Goal: Subscribe to service/newsletter

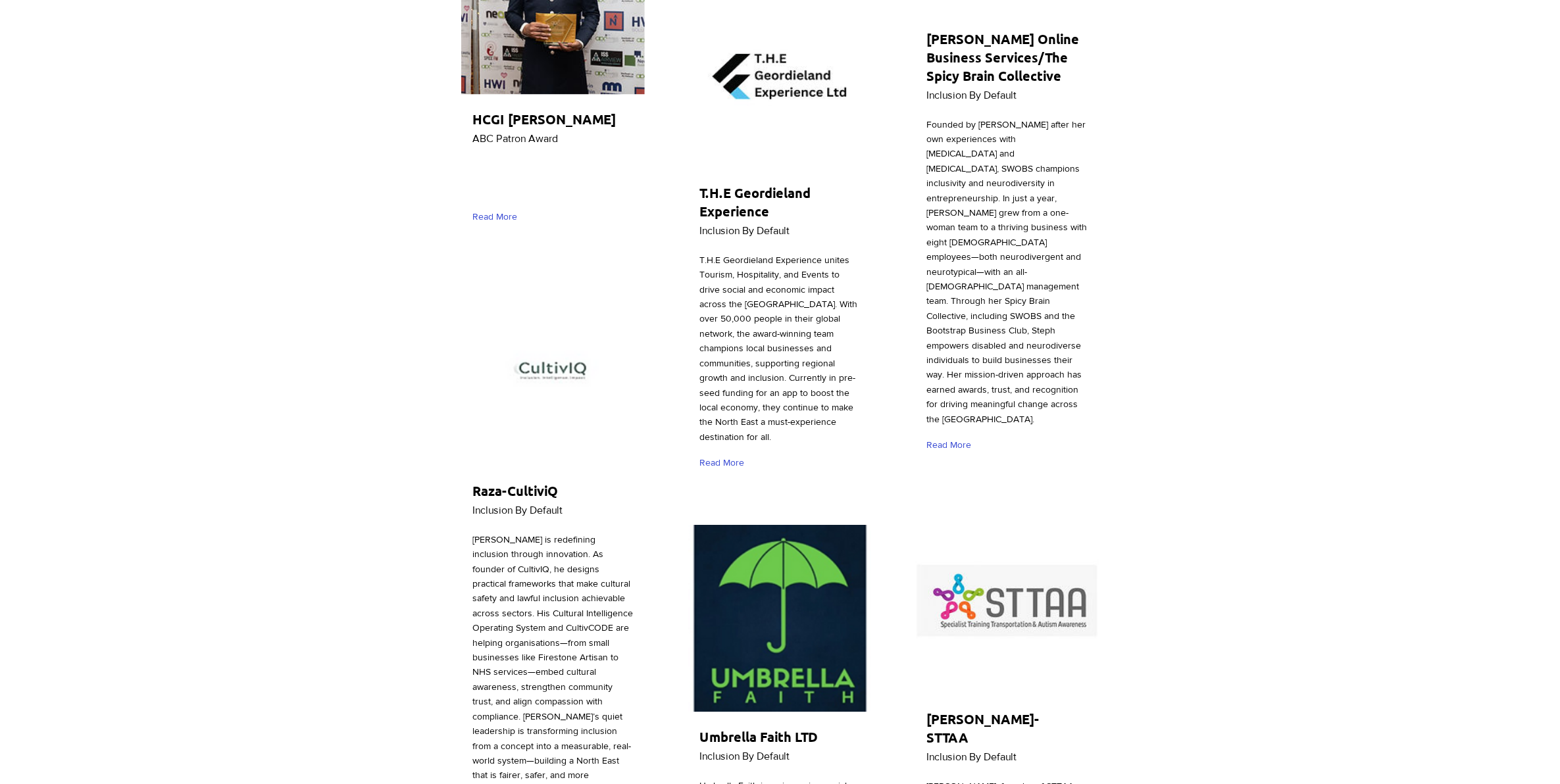
scroll to position [1561, 0]
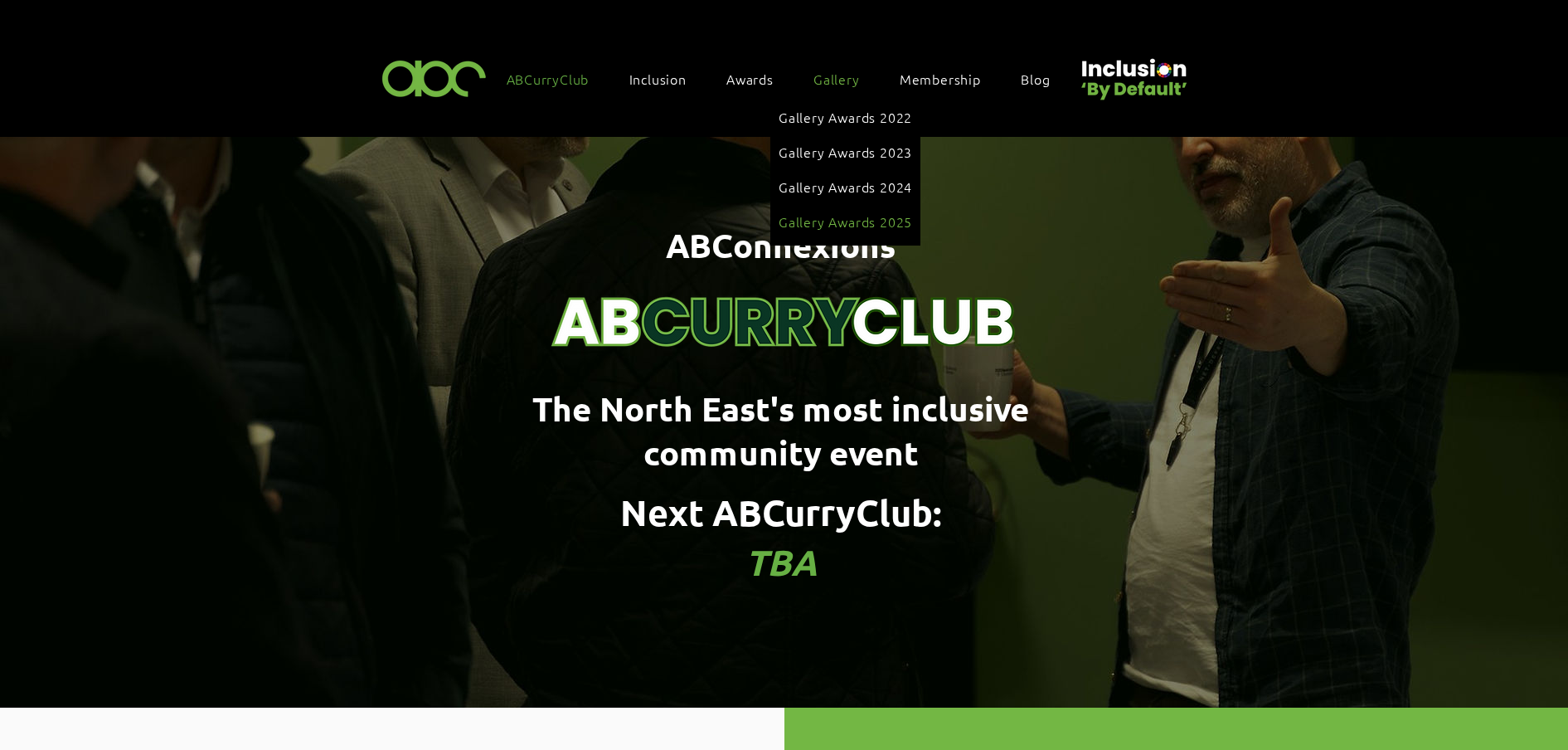
click at [846, 212] on span "Gallery Awards 2025" at bounding box center [845, 221] width 134 height 18
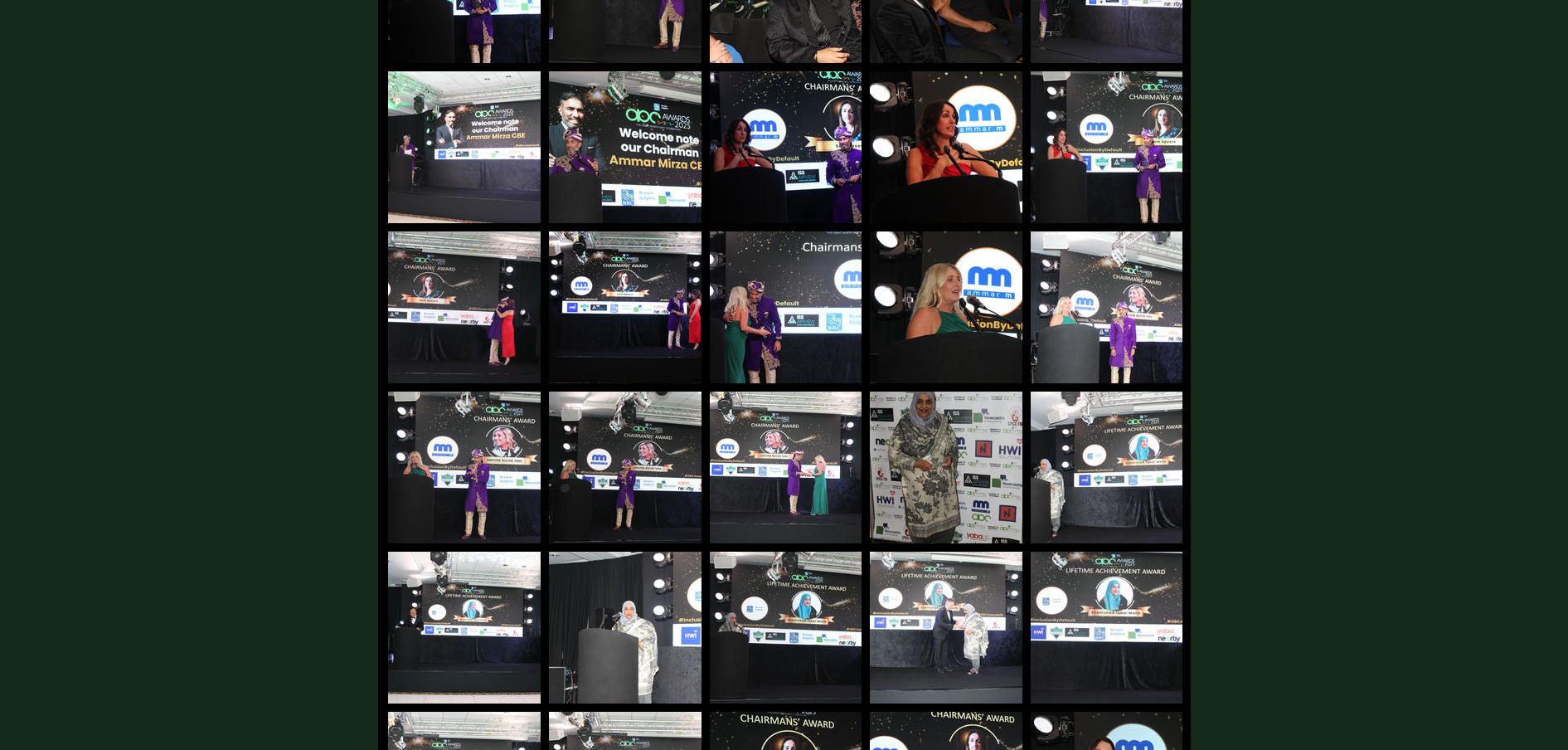
scroll to position [1763, 0]
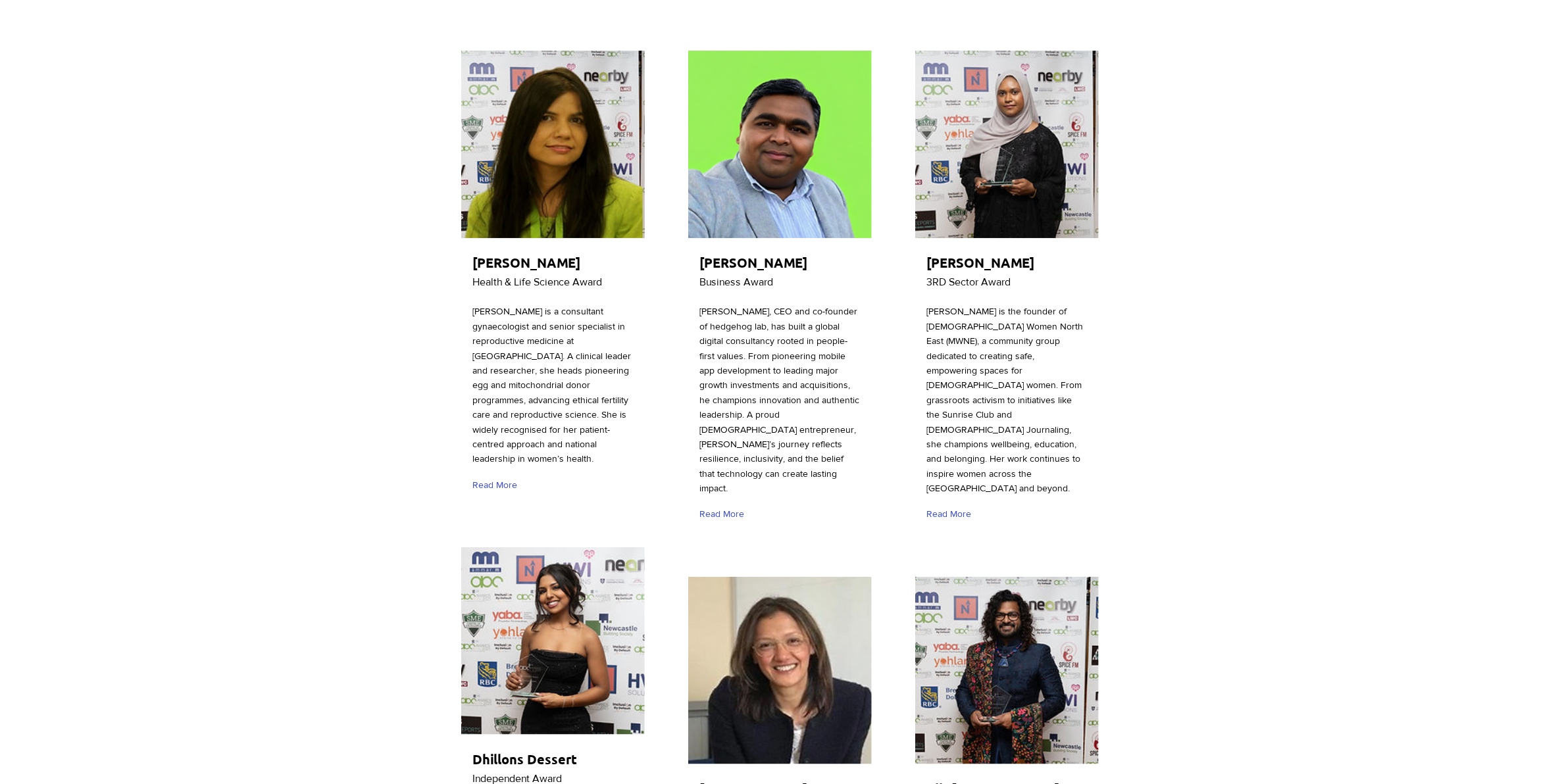
scroll to position [82, 0]
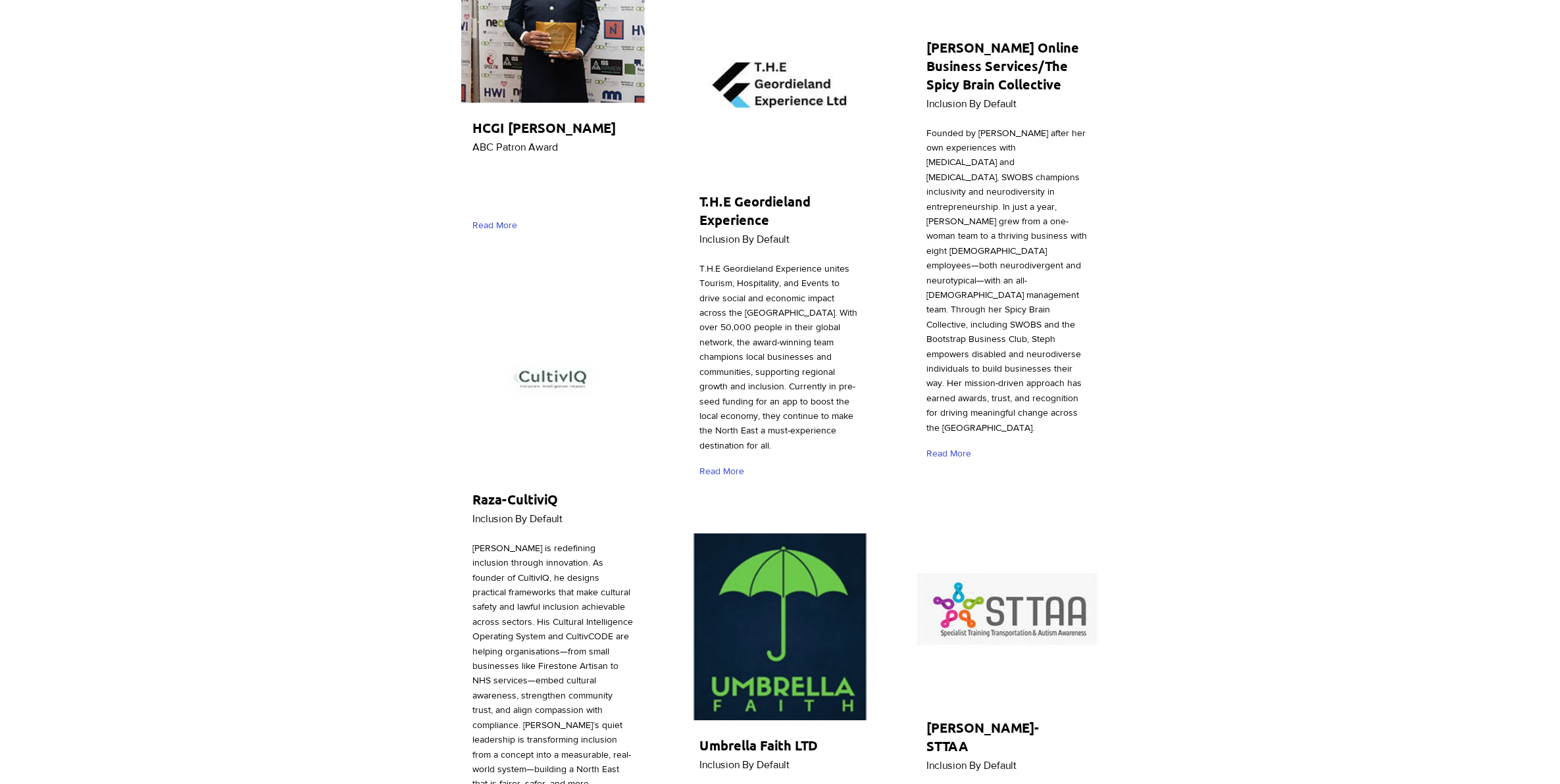
scroll to position [1315, 0]
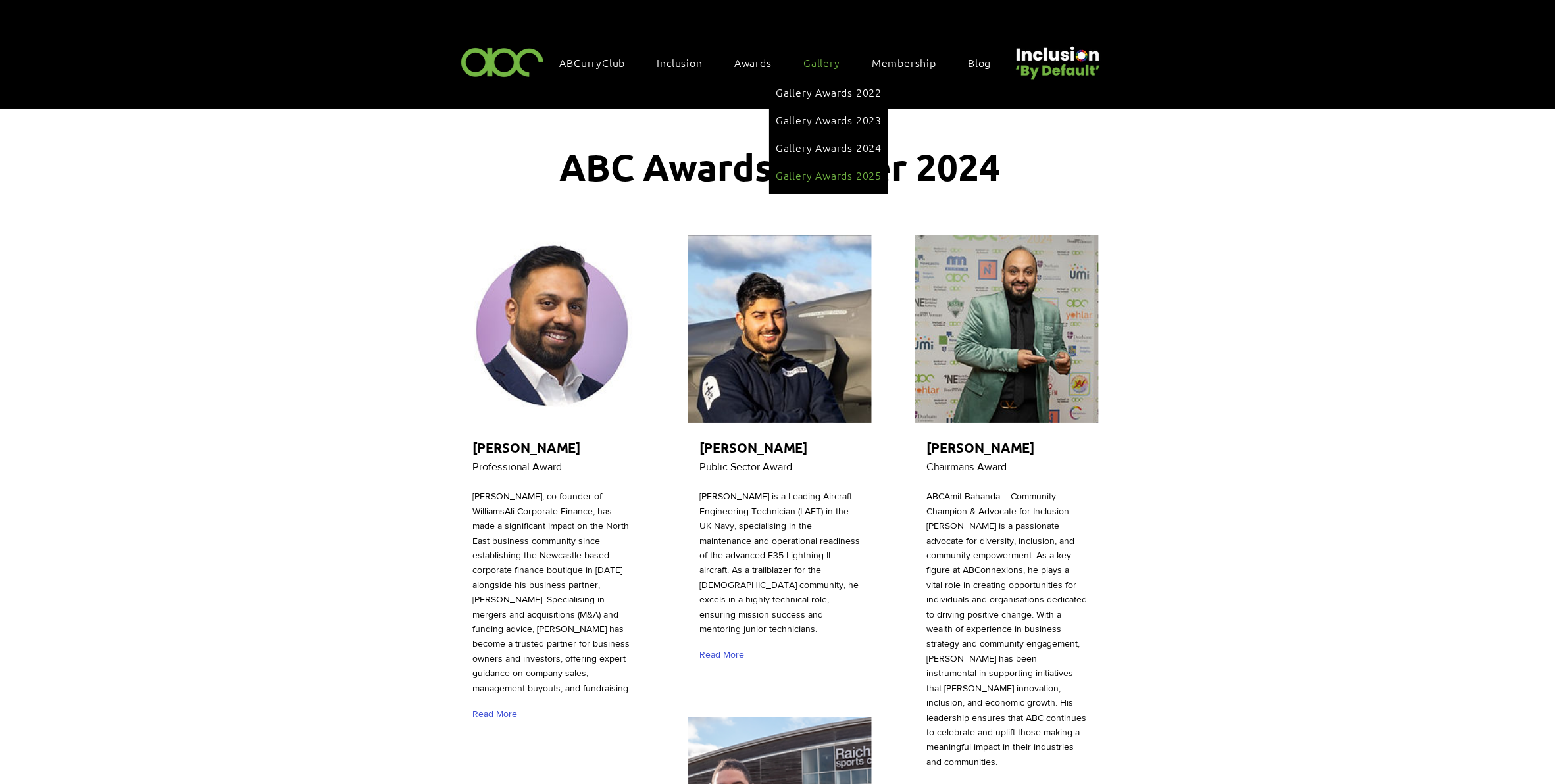
click at [800, 171] on link "Gallery Awards 2025" at bounding box center [828, 175] width 106 height 25
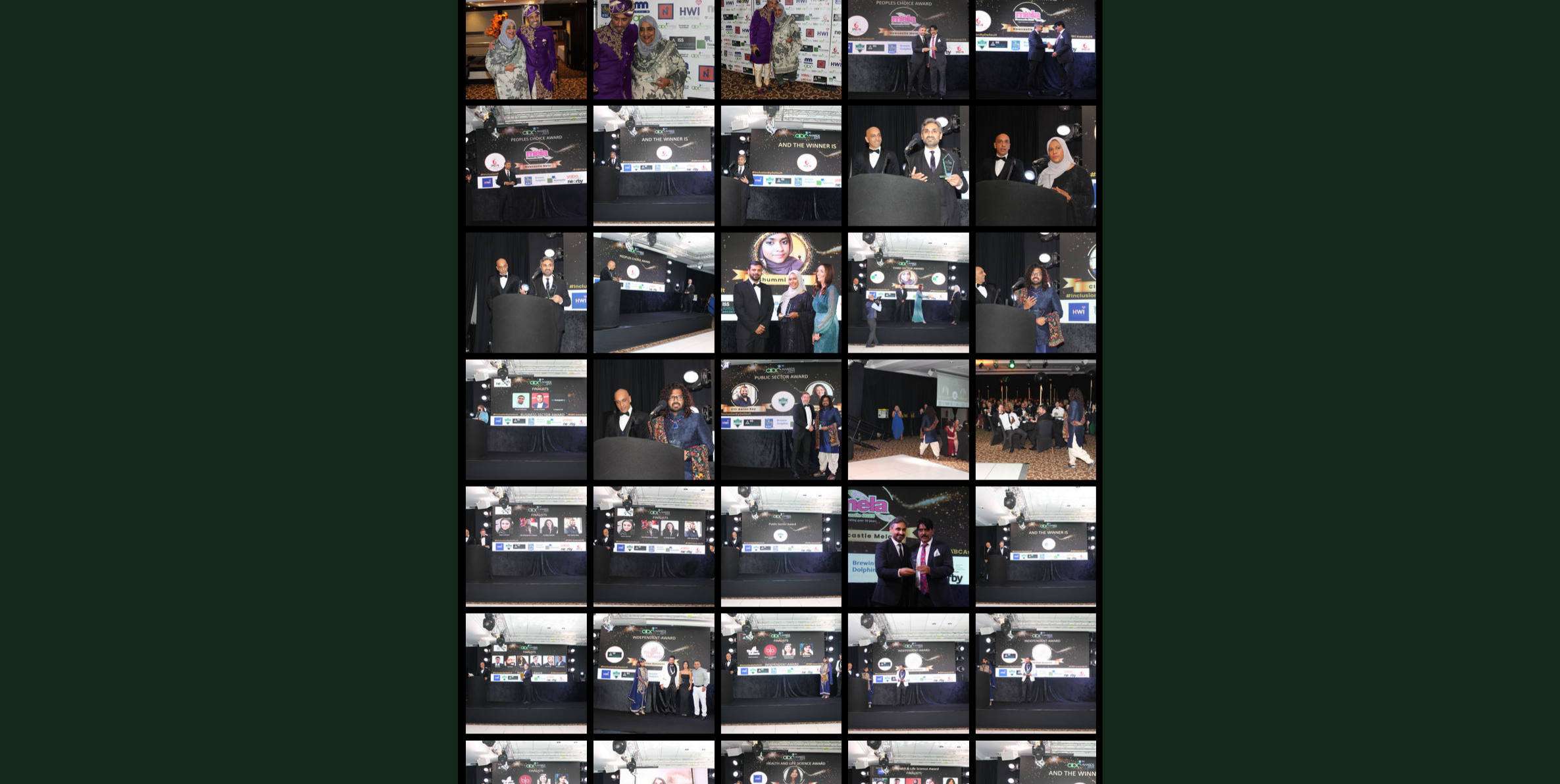
click at [1149, 391] on div "main content" at bounding box center [780, 225] width 1560 height 4671
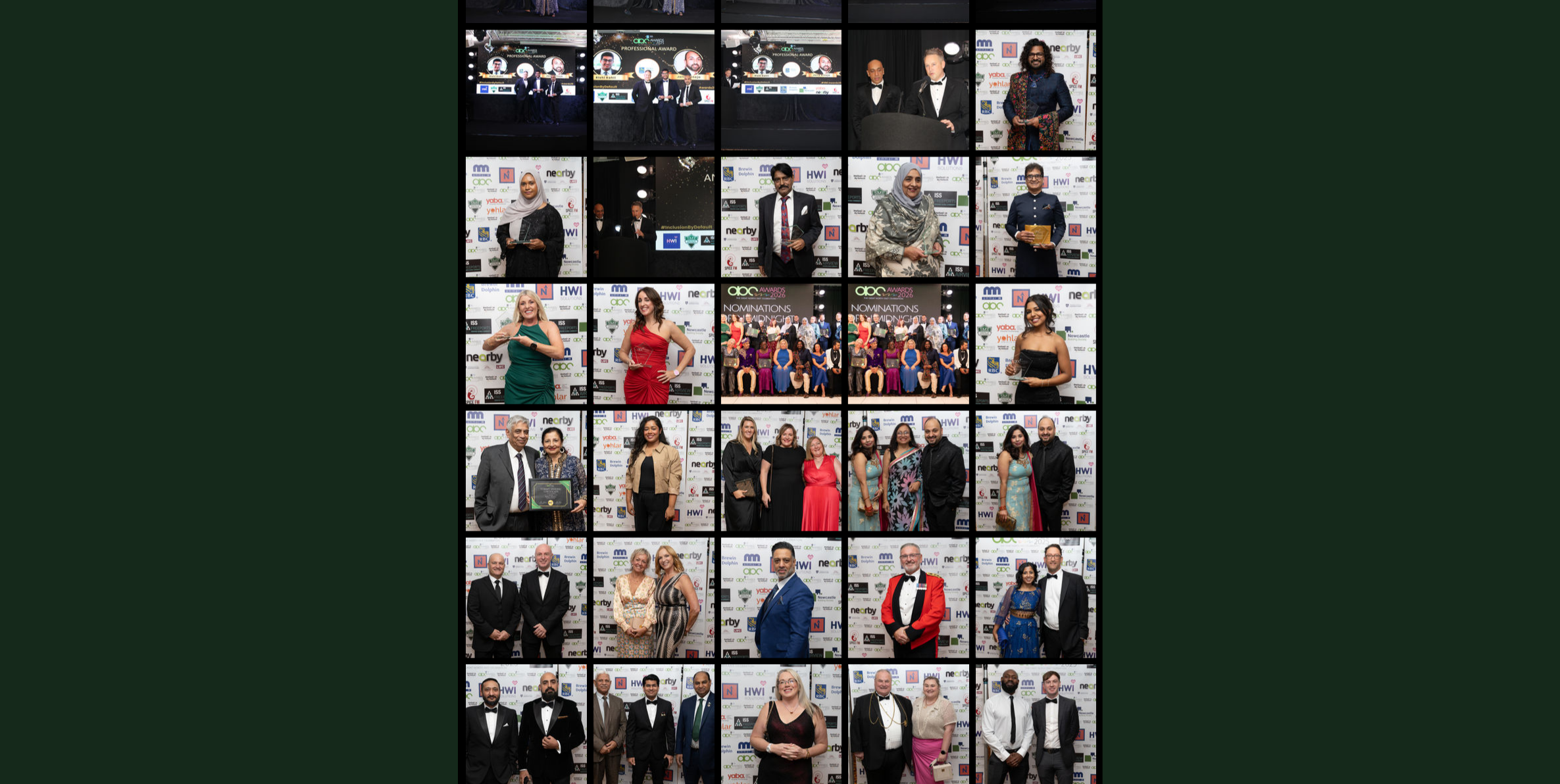
scroll to position [3288, 0]
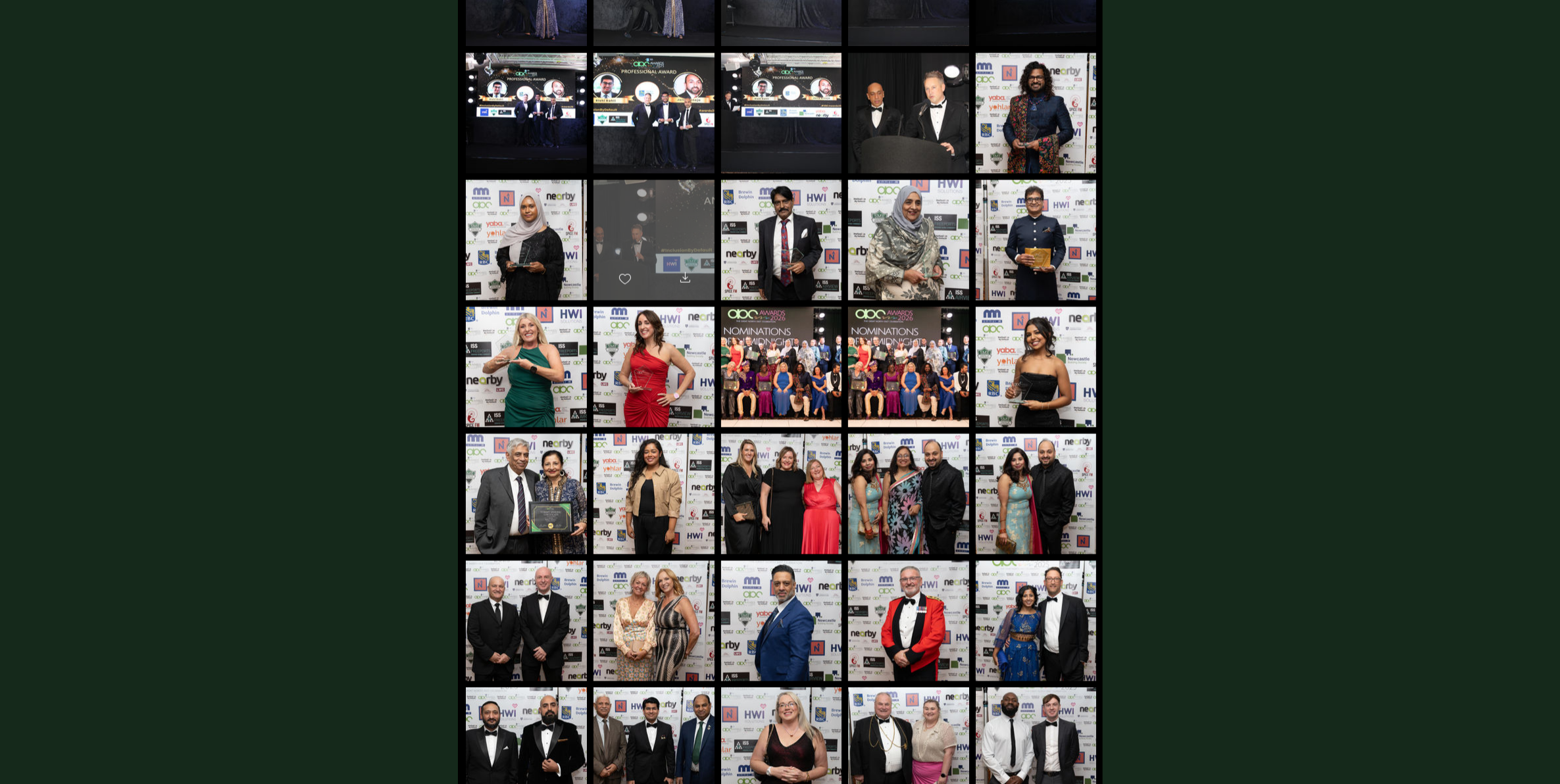
click at [675, 197] on div "main content" at bounding box center [653, 233] width 121 height 108
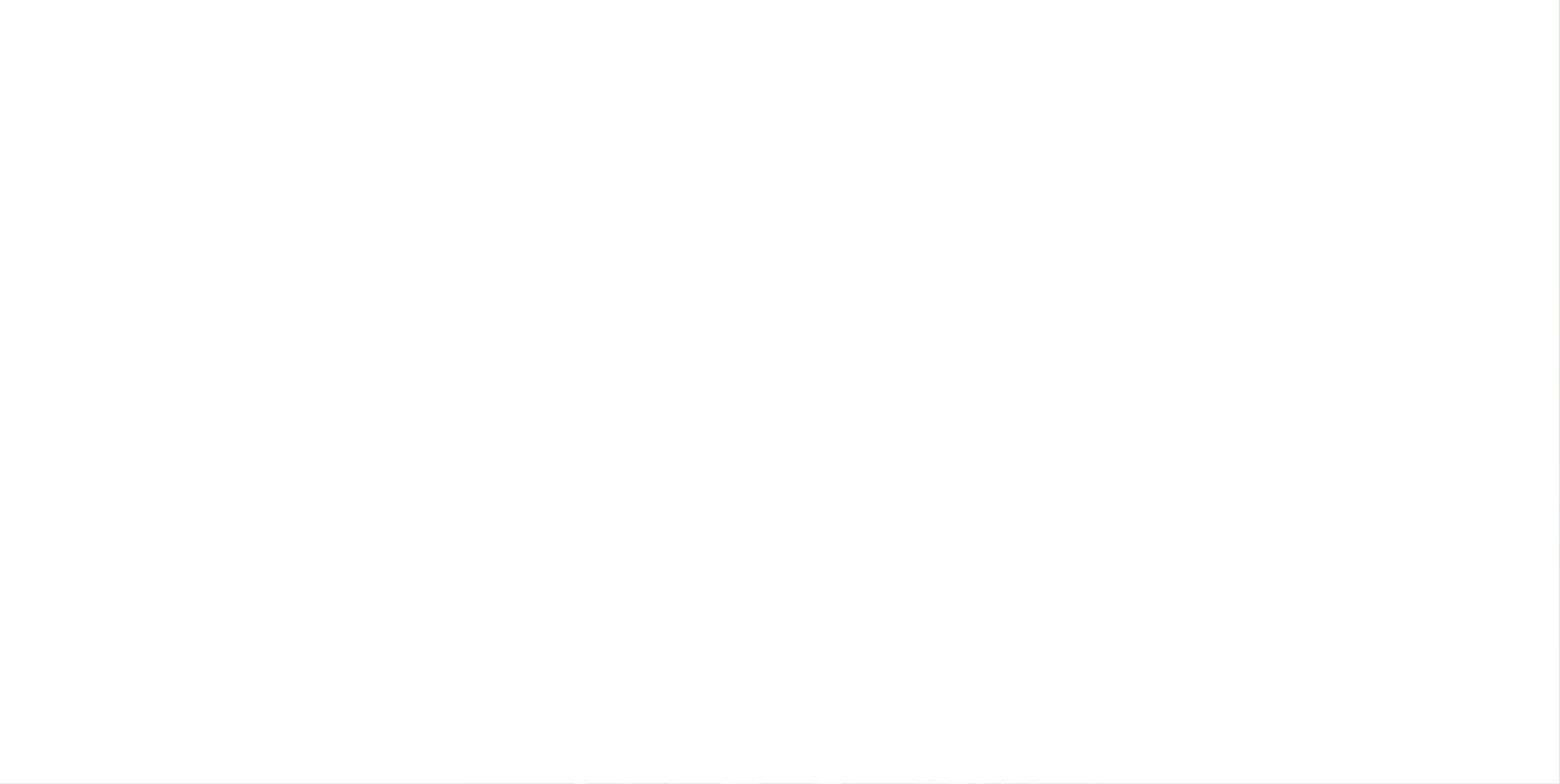
scroll to position [0, 0]
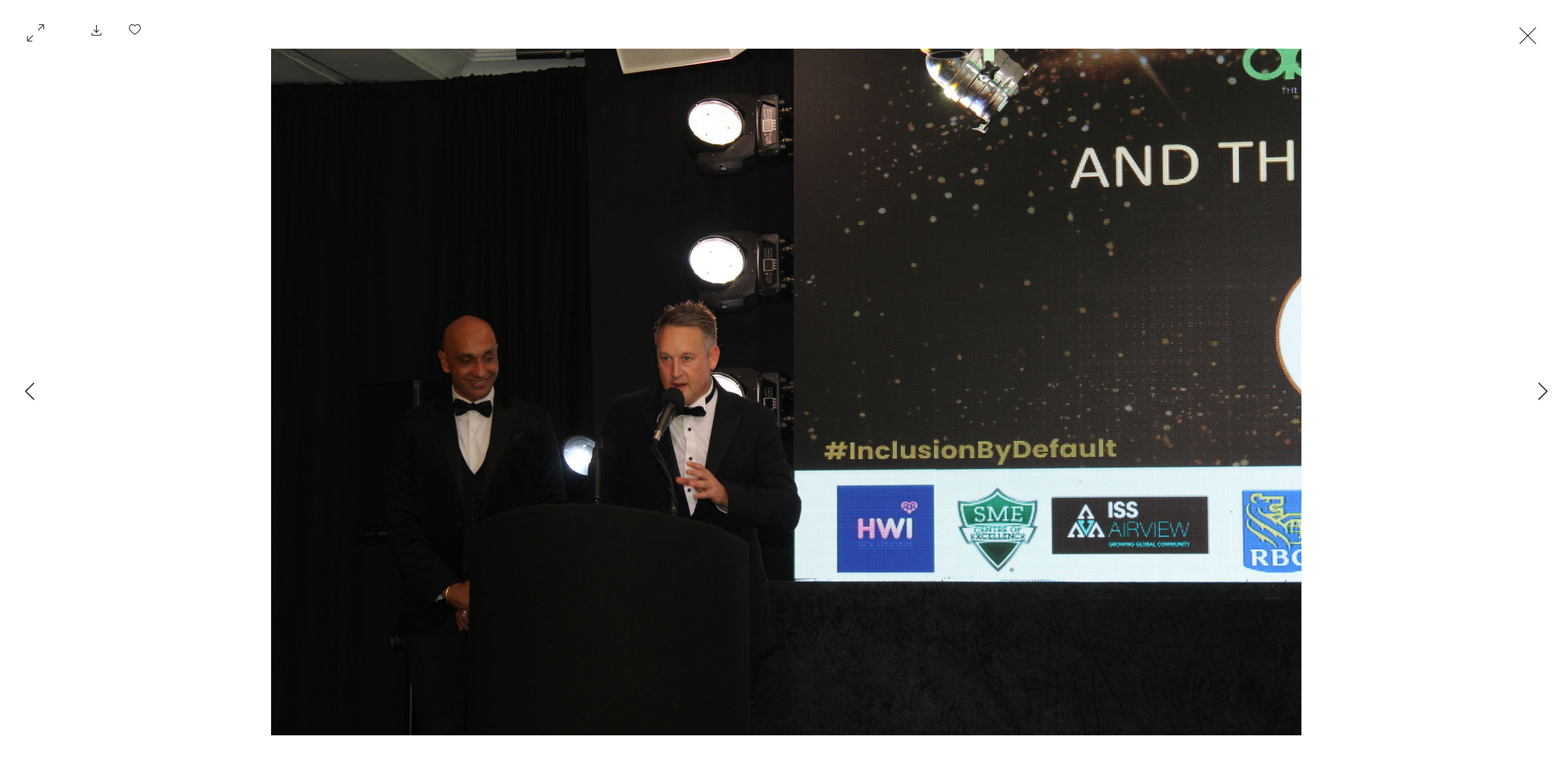
click at [1529, 37] on button "Exit expand mode" at bounding box center [1528, 34] width 25 height 29
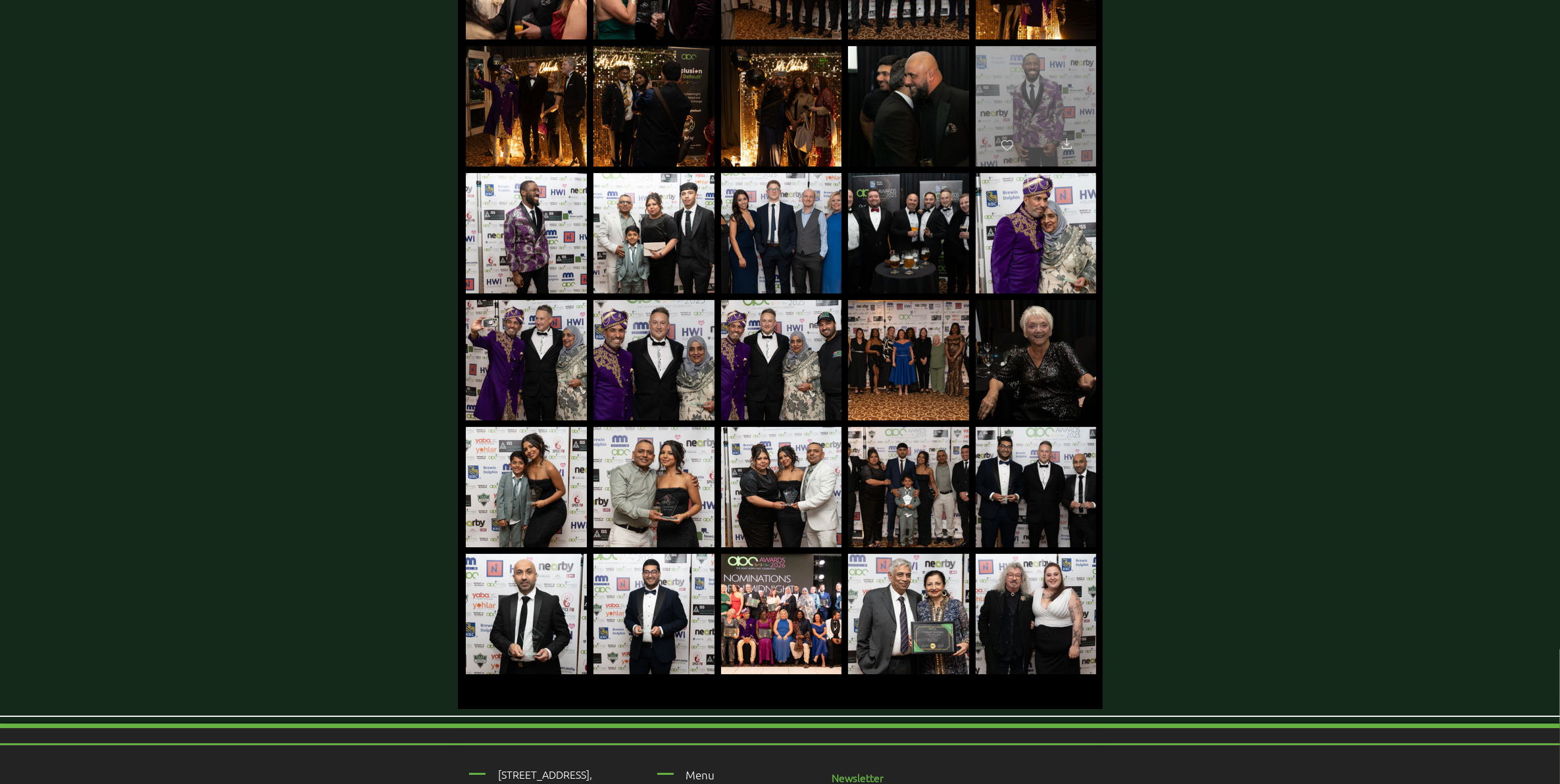
scroll to position [5204, 0]
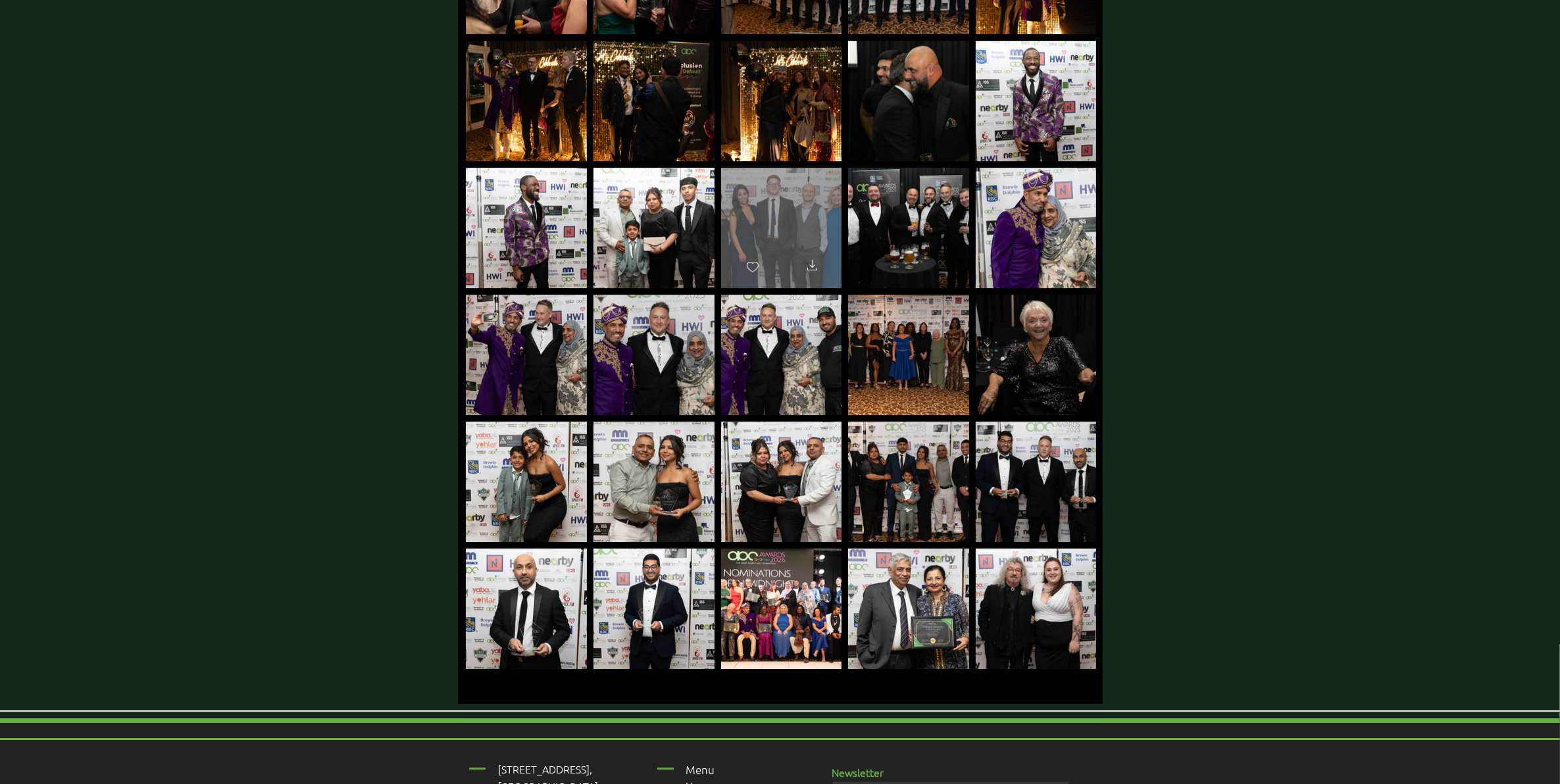
click at [762, 184] on div "main content" at bounding box center [781, 222] width 121 height 108
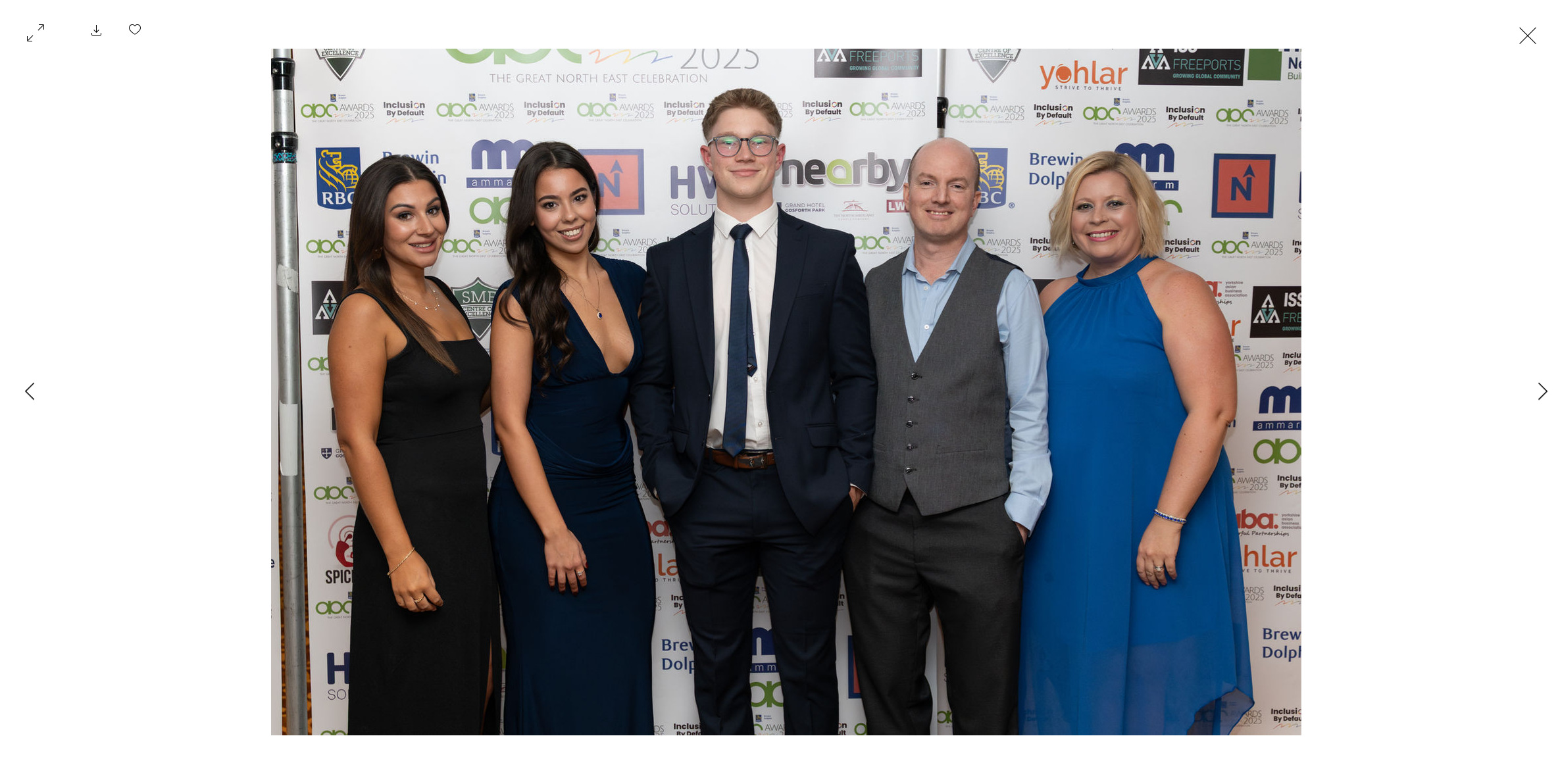
click at [1536, 29] on button "Exit expand mode" at bounding box center [1528, 34] width 25 height 29
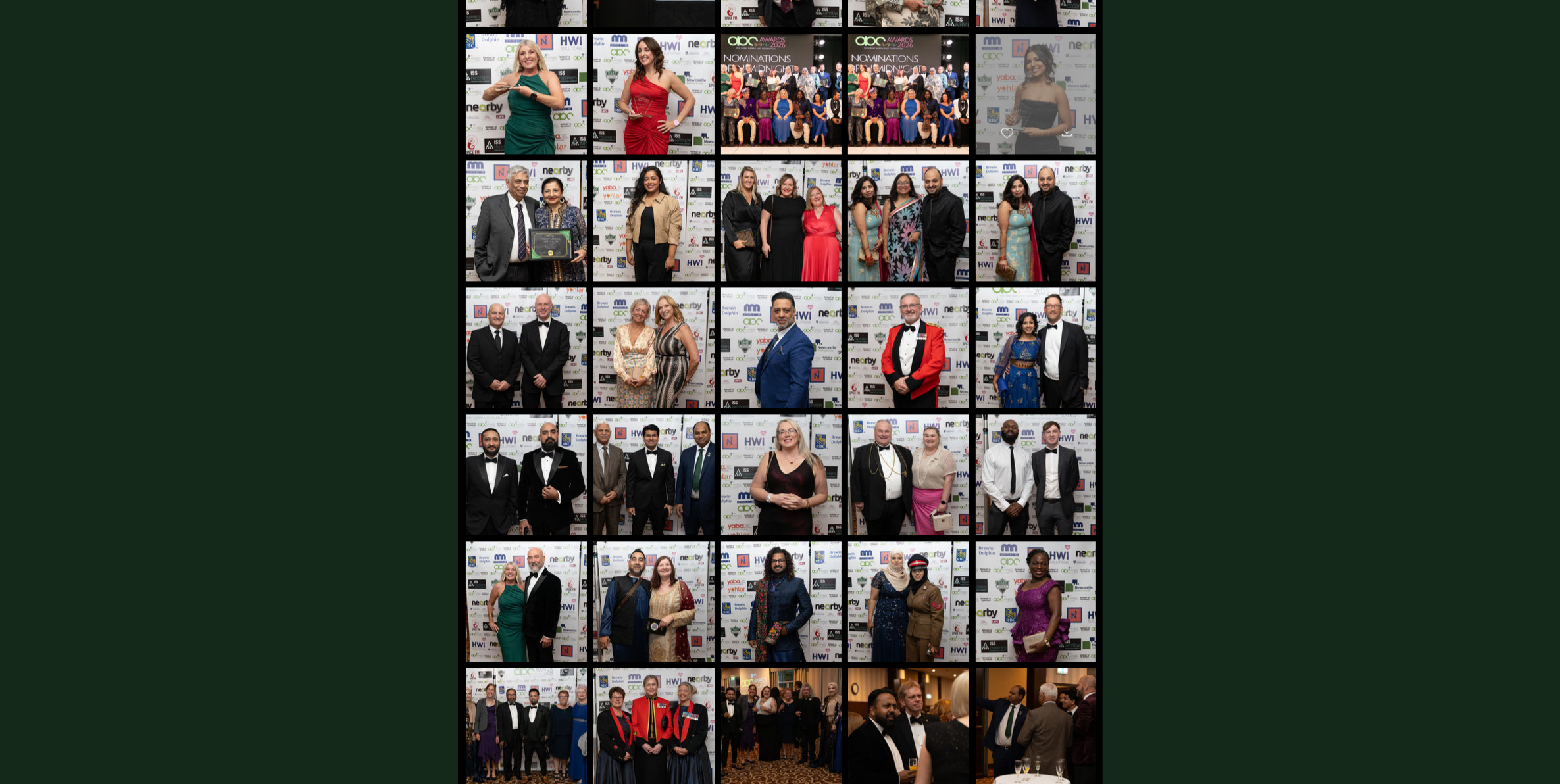
scroll to position [3641, 0]
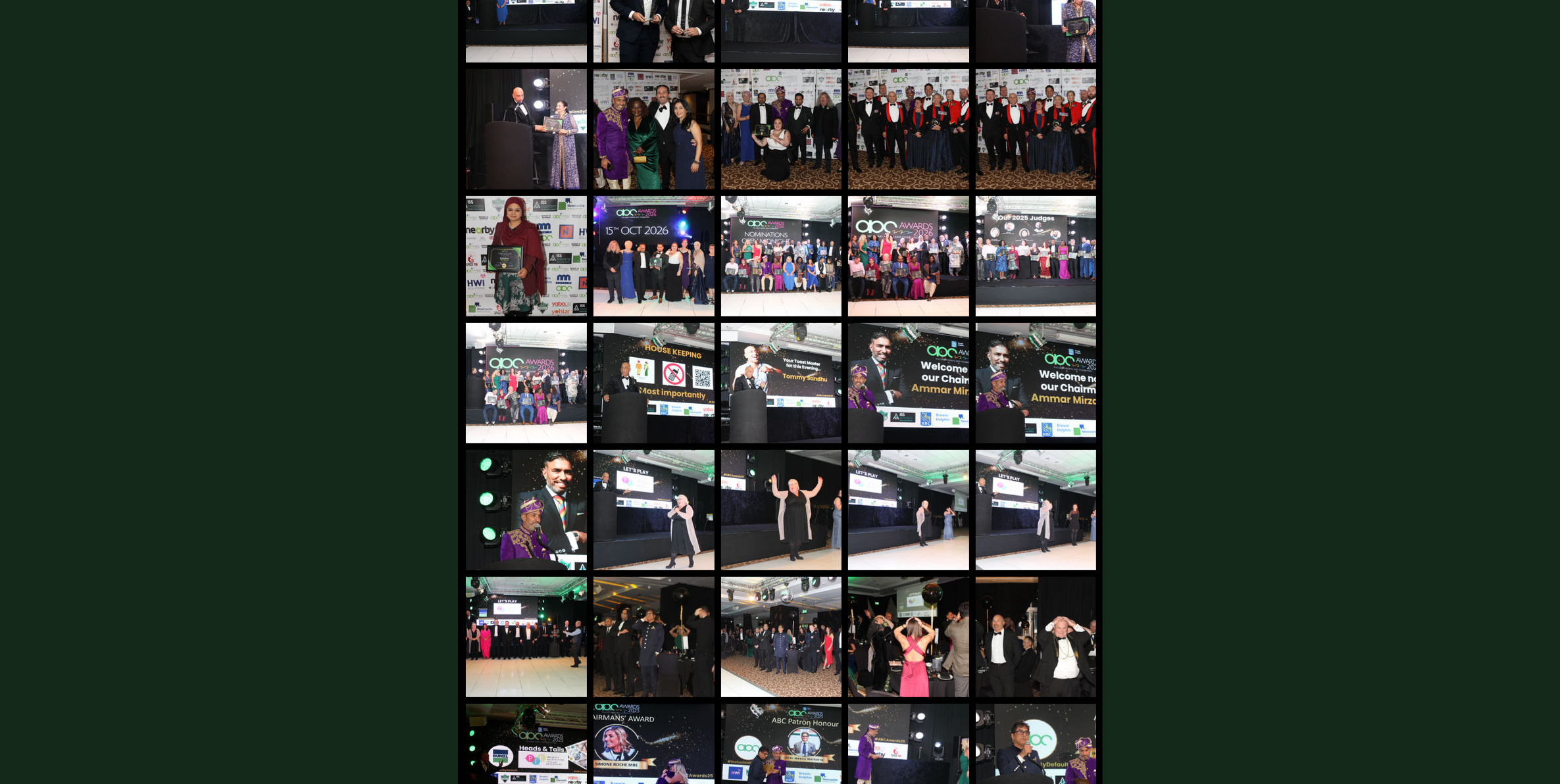
scroll to position [0, 0]
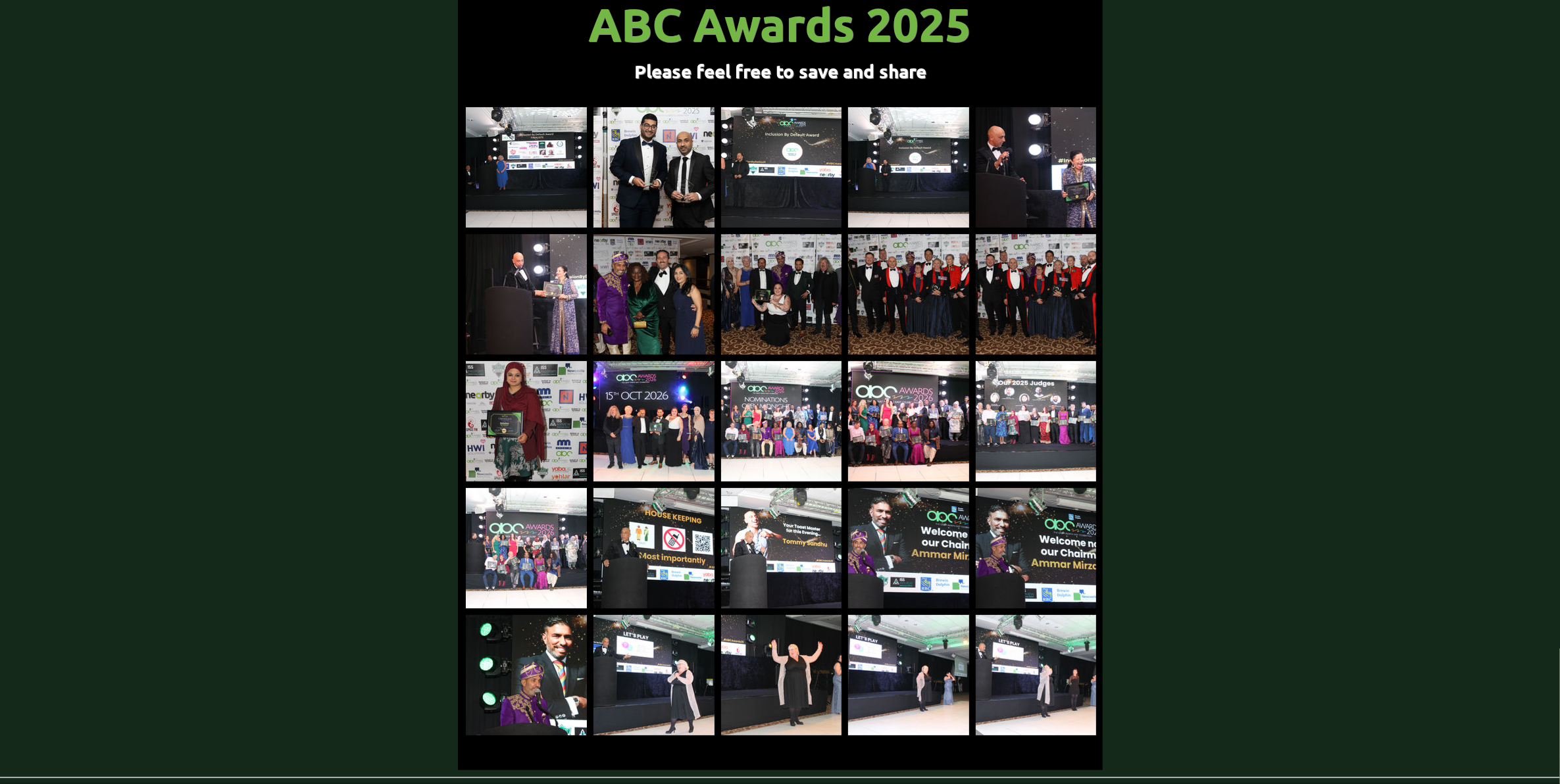
scroll to position [186, 0]
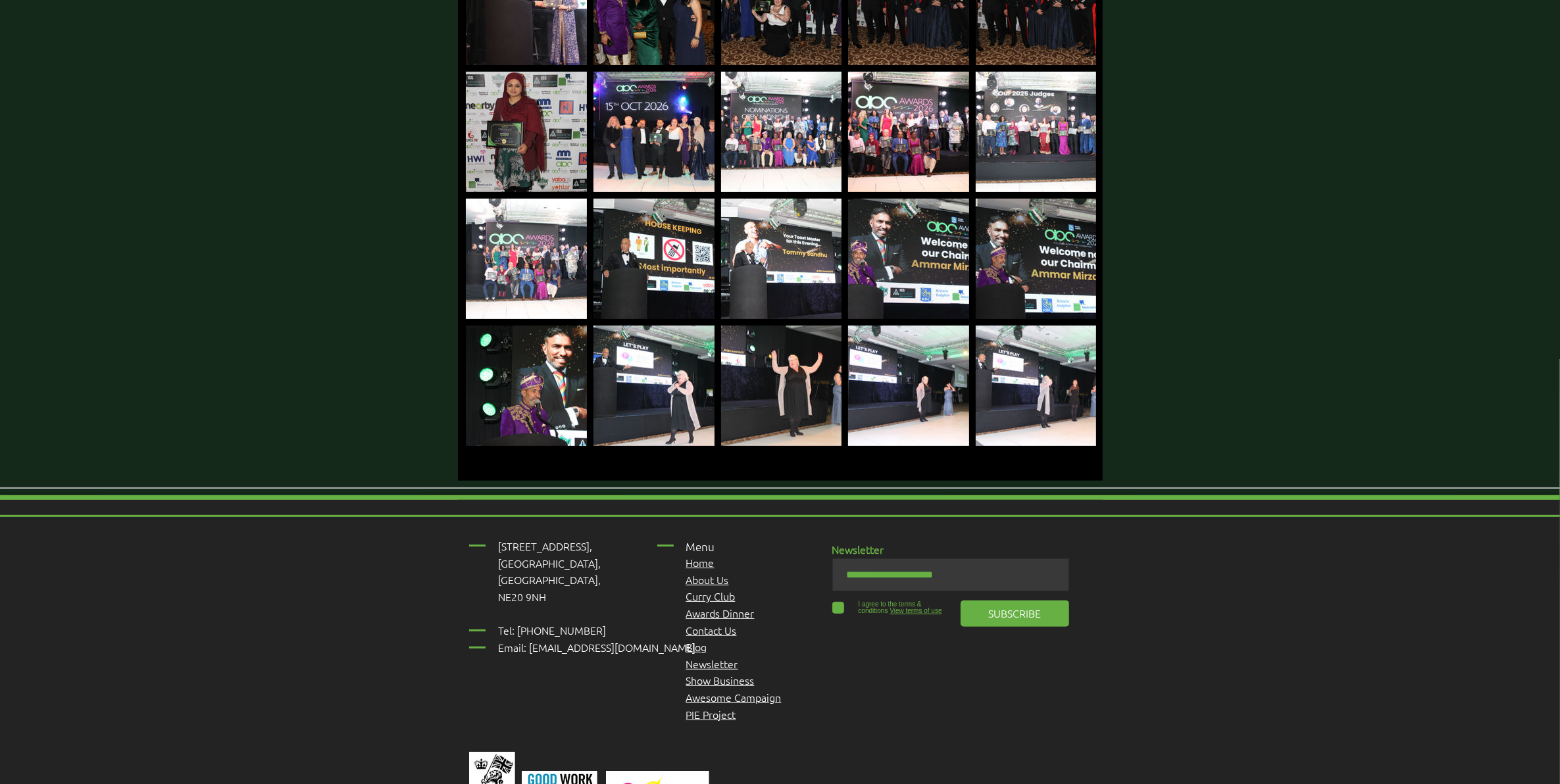
scroll to position [433, 0]
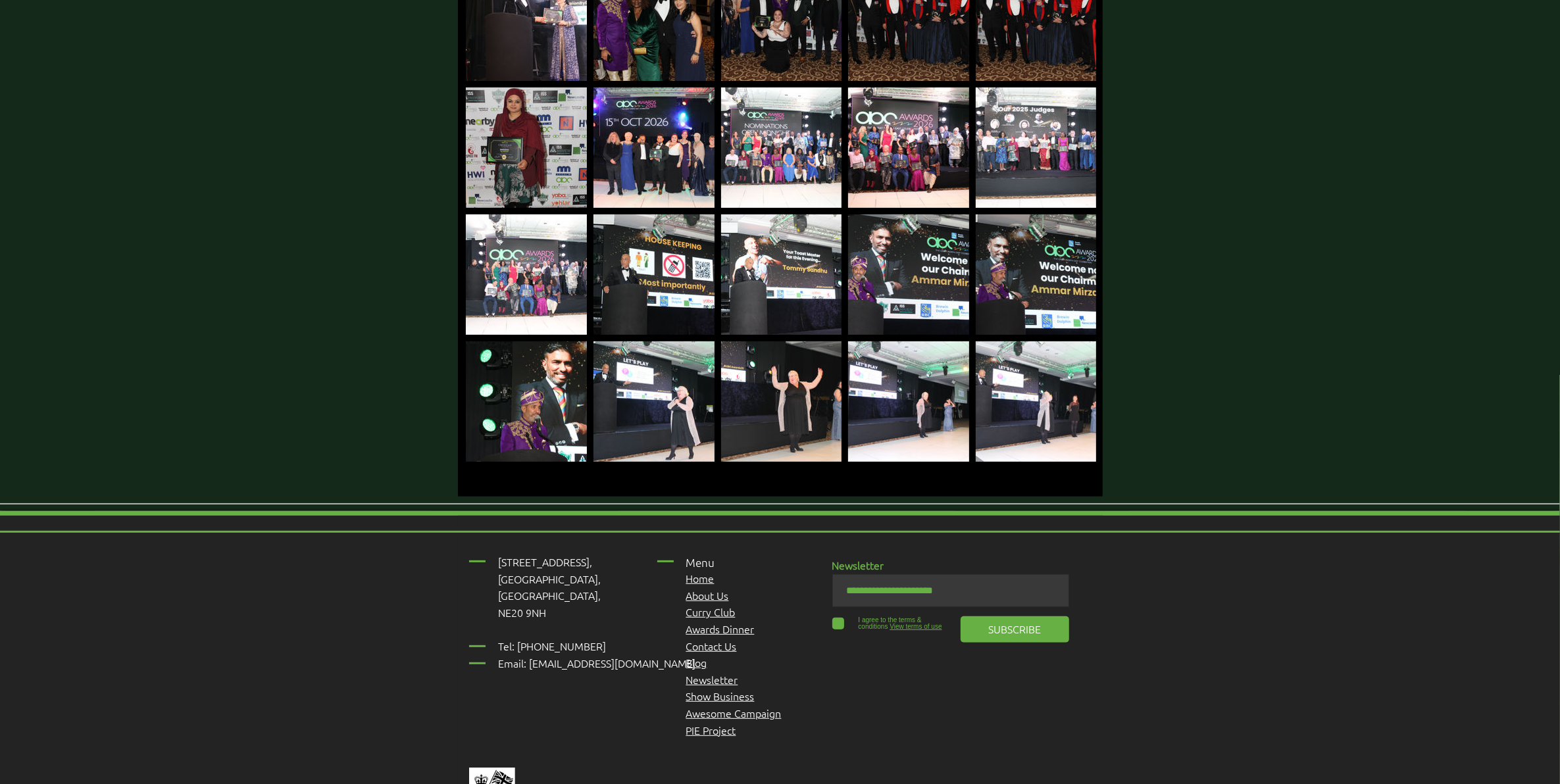
scroll to position [597, 0]
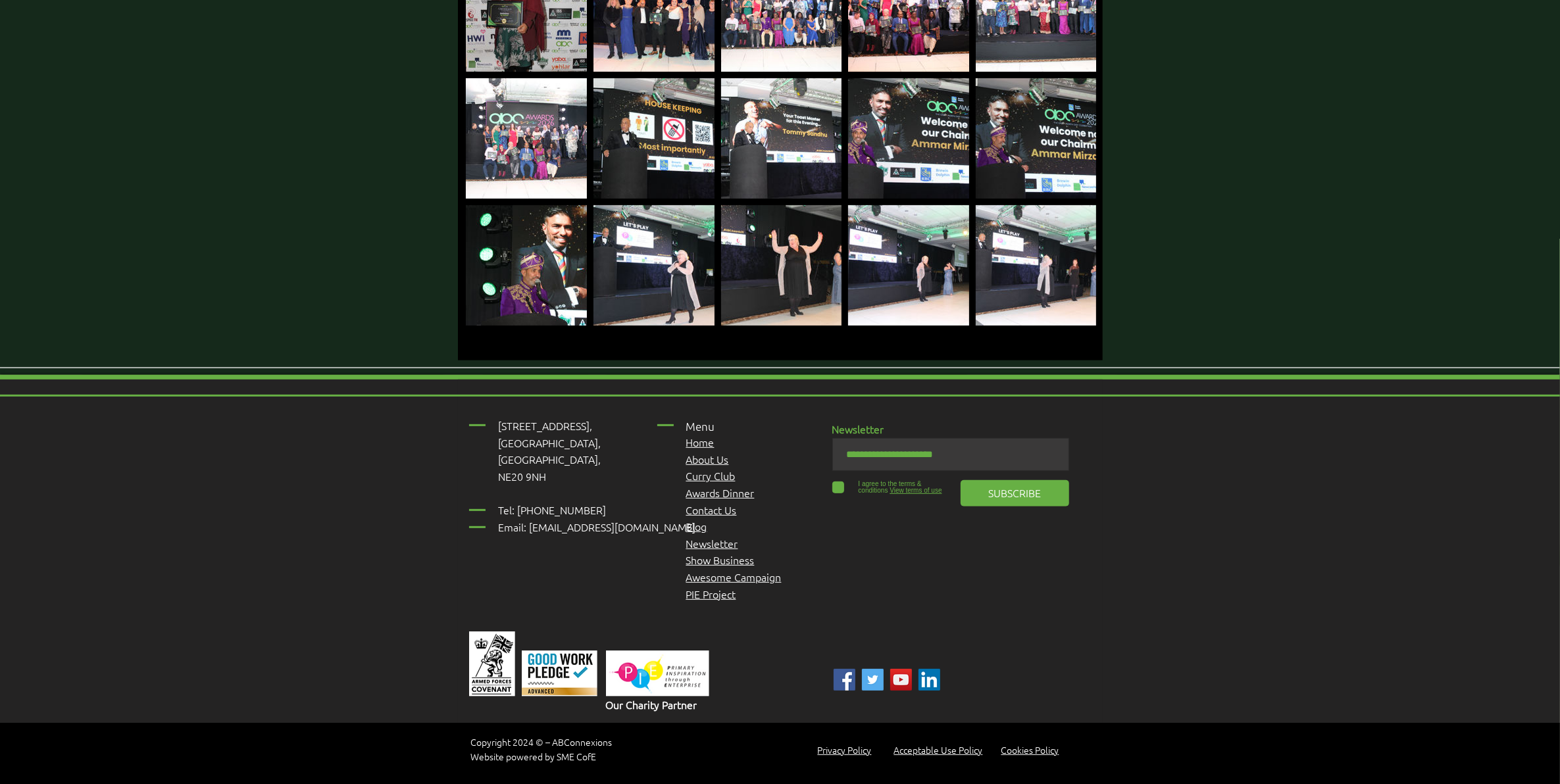
click at [1073, 245] on div "main content" at bounding box center [1035, 265] width 121 height 121
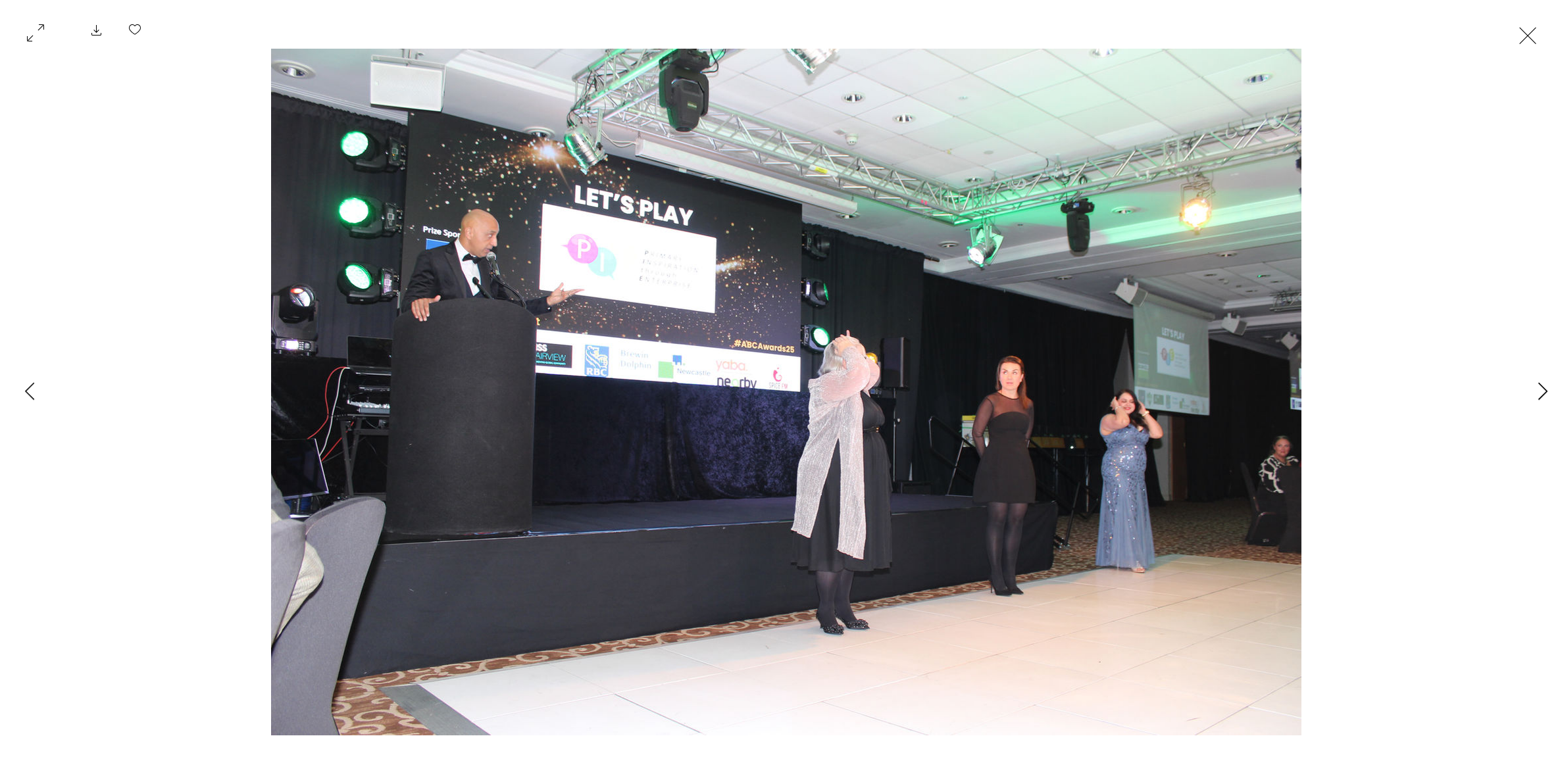
click at [1537, 385] on button "Next Item" at bounding box center [1542, 391] width 33 height 33
click at [1545, 395] on icon "Next Item" at bounding box center [1542, 391] width 10 height 18
click at [1540, 390] on icon "Next Item" at bounding box center [1542, 391] width 10 height 18
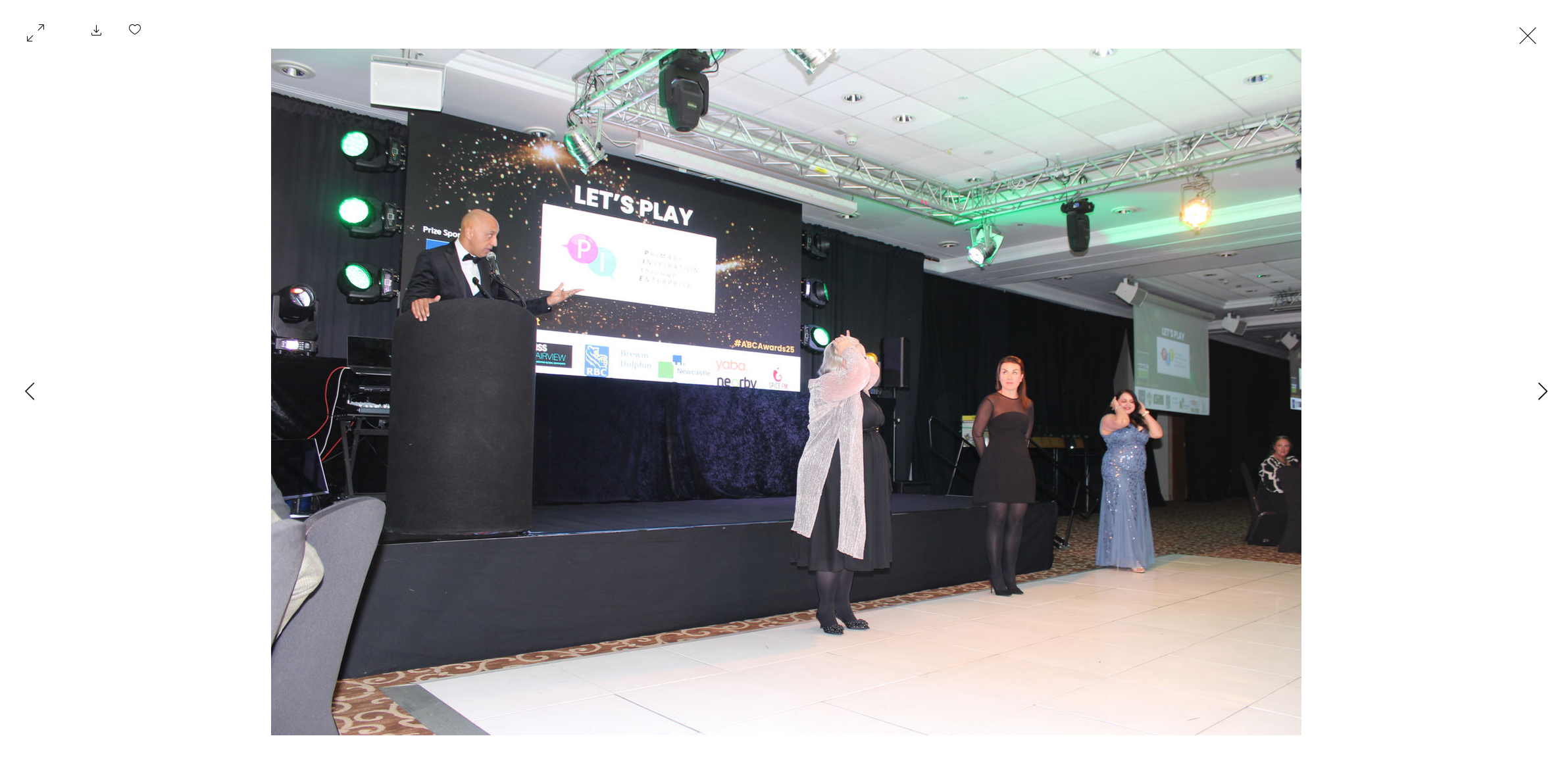
click at [1540, 390] on icon "Next Item" at bounding box center [1542, 391] width 10 height 18
click at [1510, 30] on div "Gallery item, detailed view" at bounding box center [780, 34] width 1560 height 29
click at [1527, 33] on button "Exit expand mode" at bounding box center [1528, 34] width 25 height 29
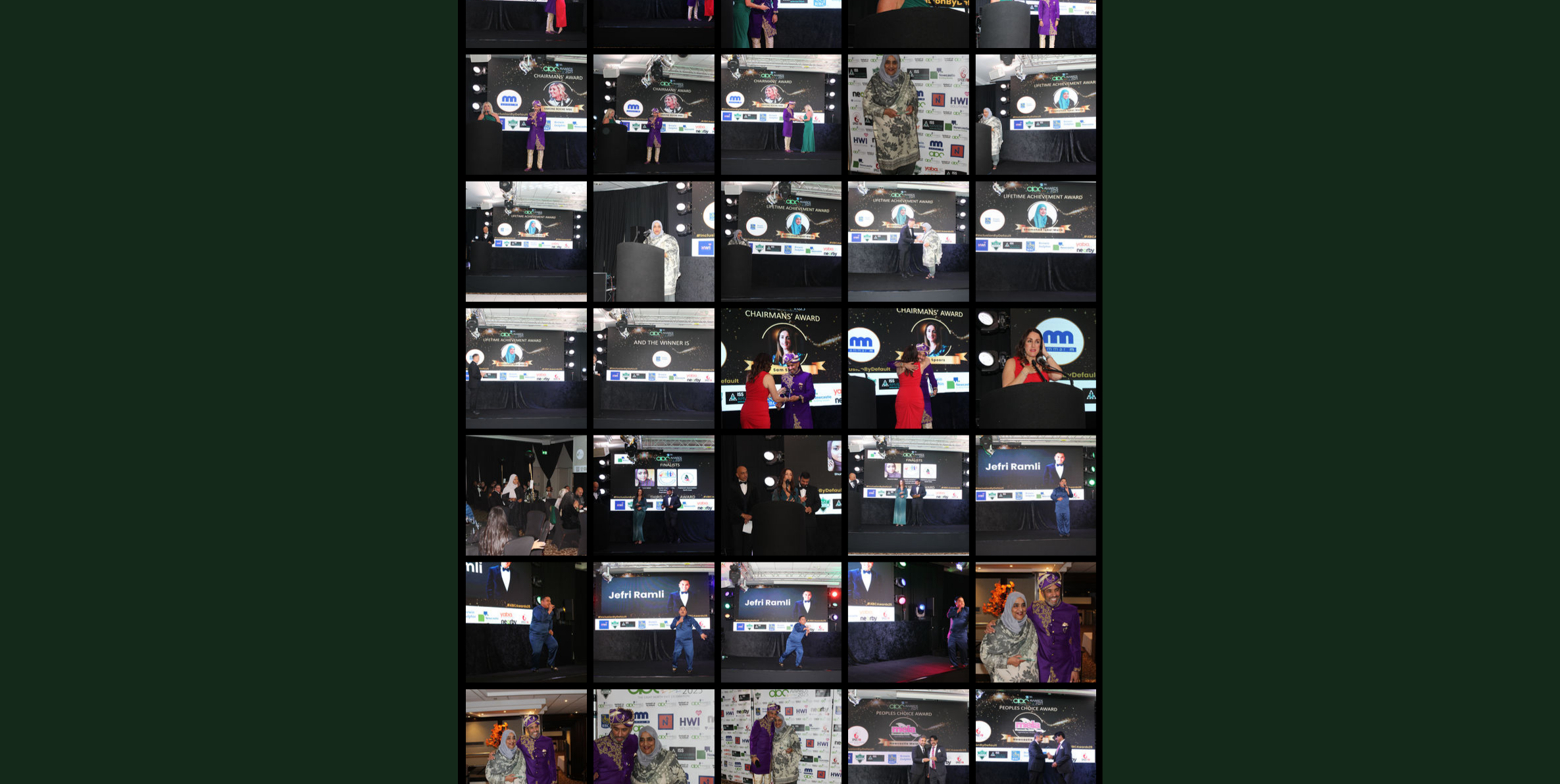
scroll to position [1501, 0]
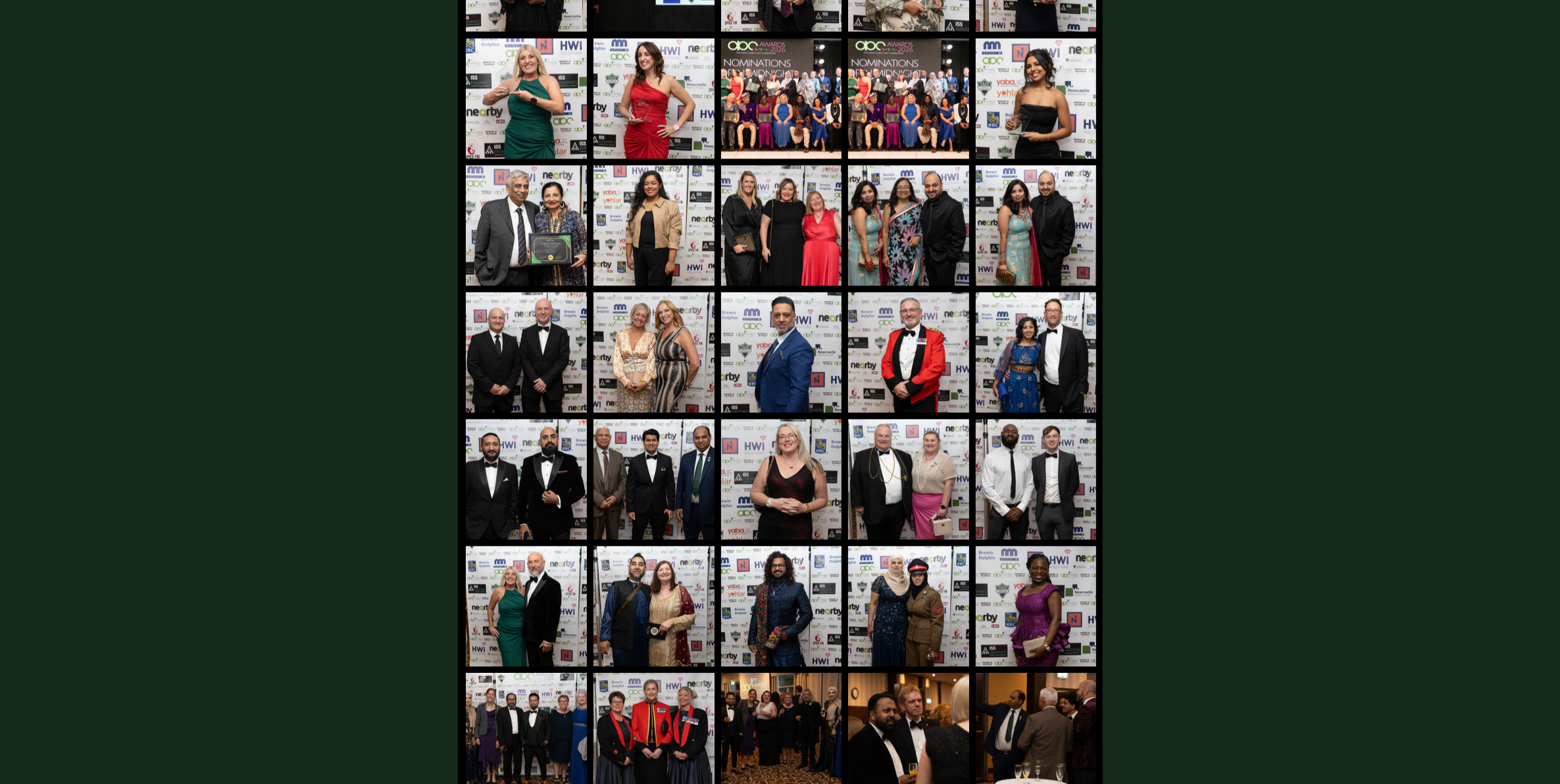
scroll to position [3967, 0]
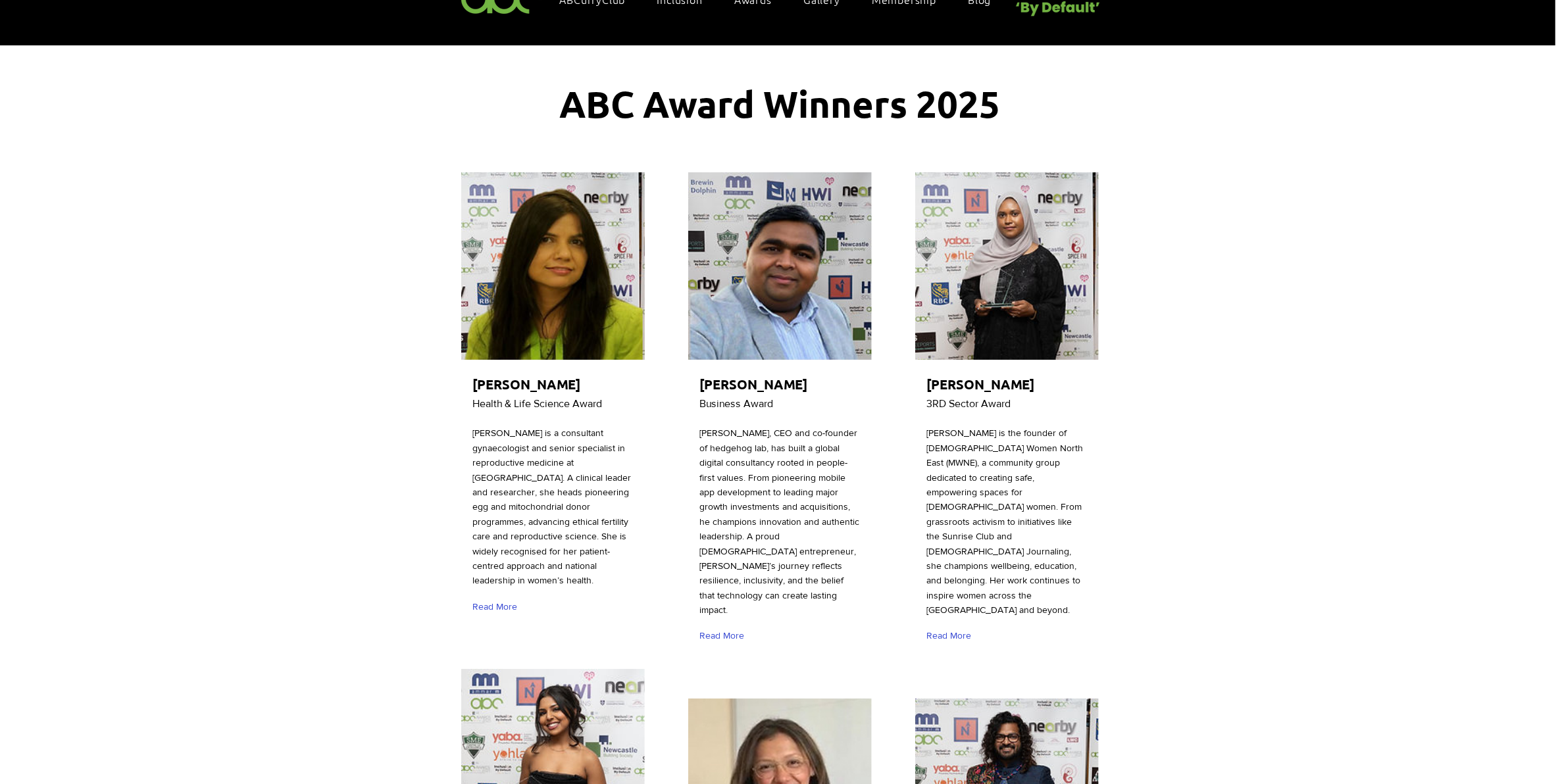
scroll to position [82, 0]
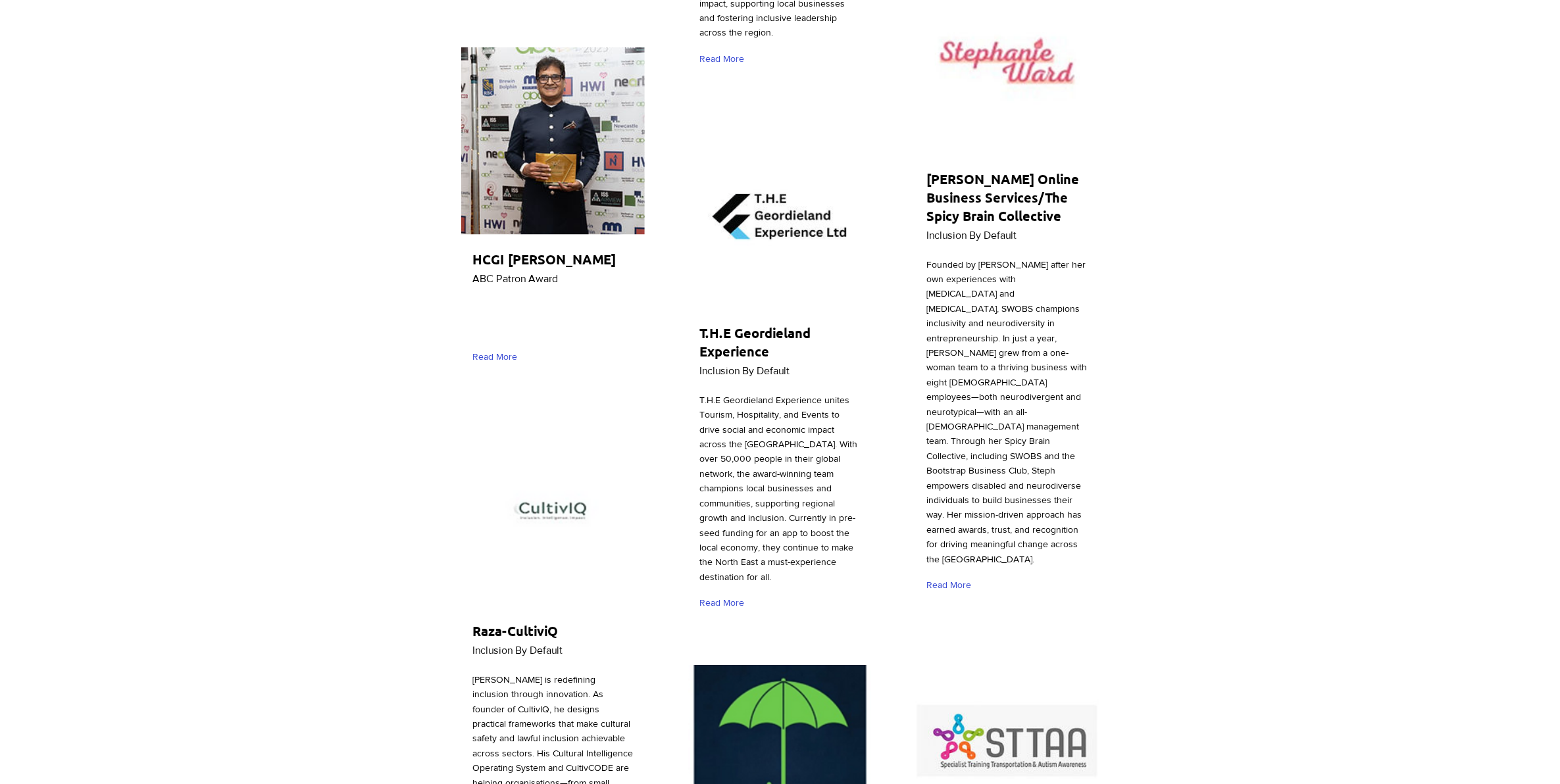
drag, startPoint x: 408, startPoint y: 306, endPoint x: 407, endPoint y: 326, distance: 20.0
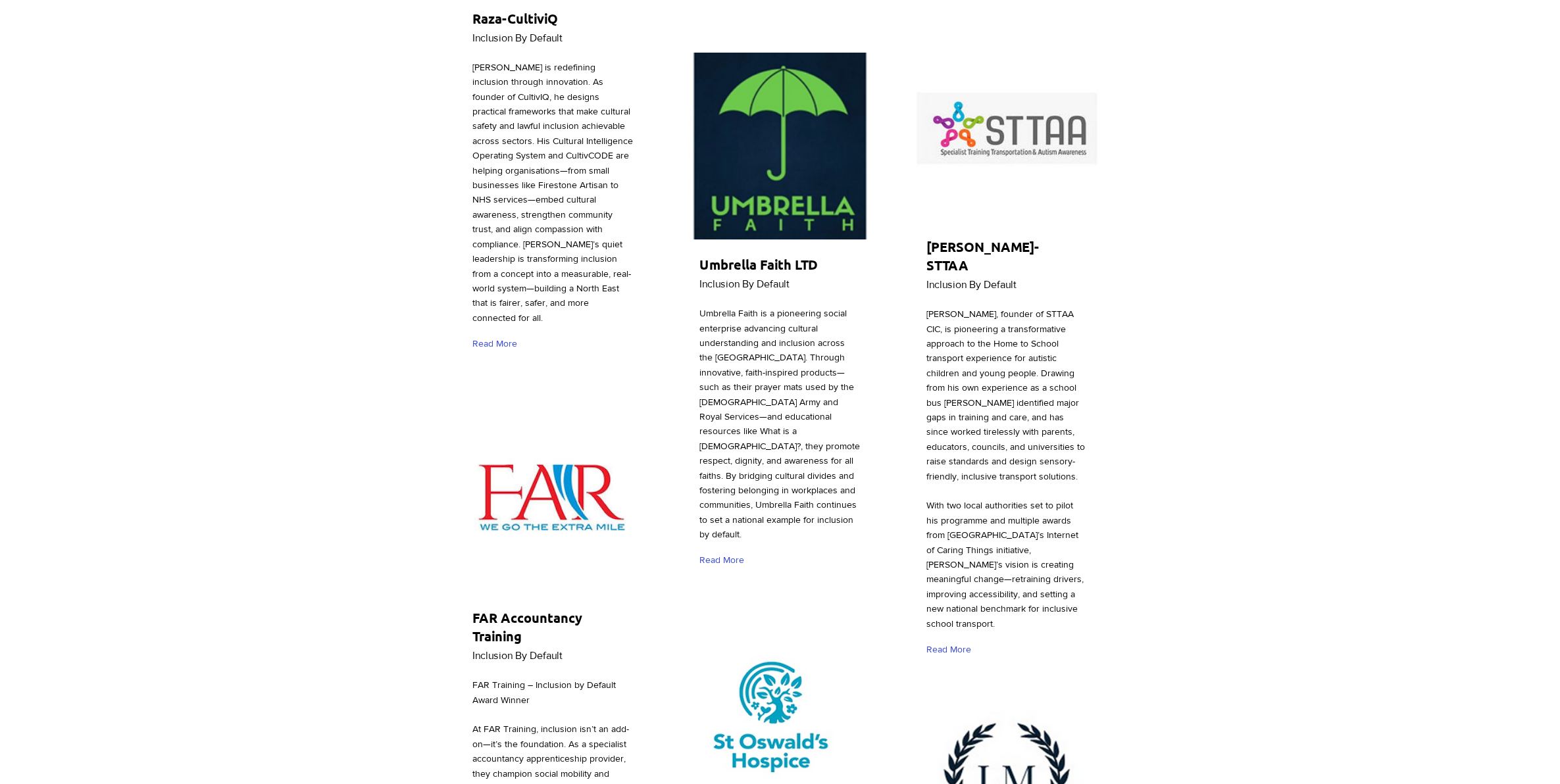
scroll to position [0, 0]
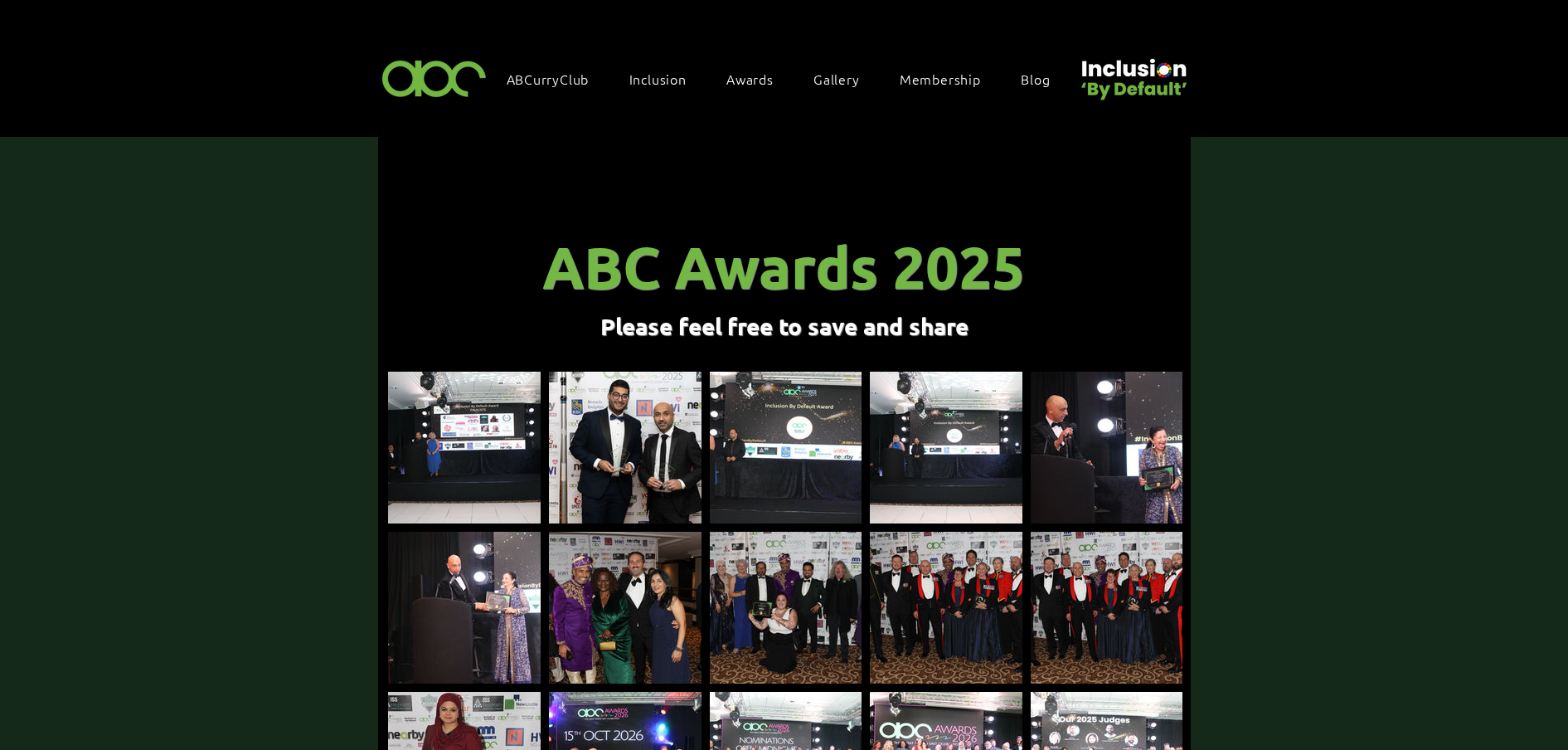
scroll to position [1763, 0]
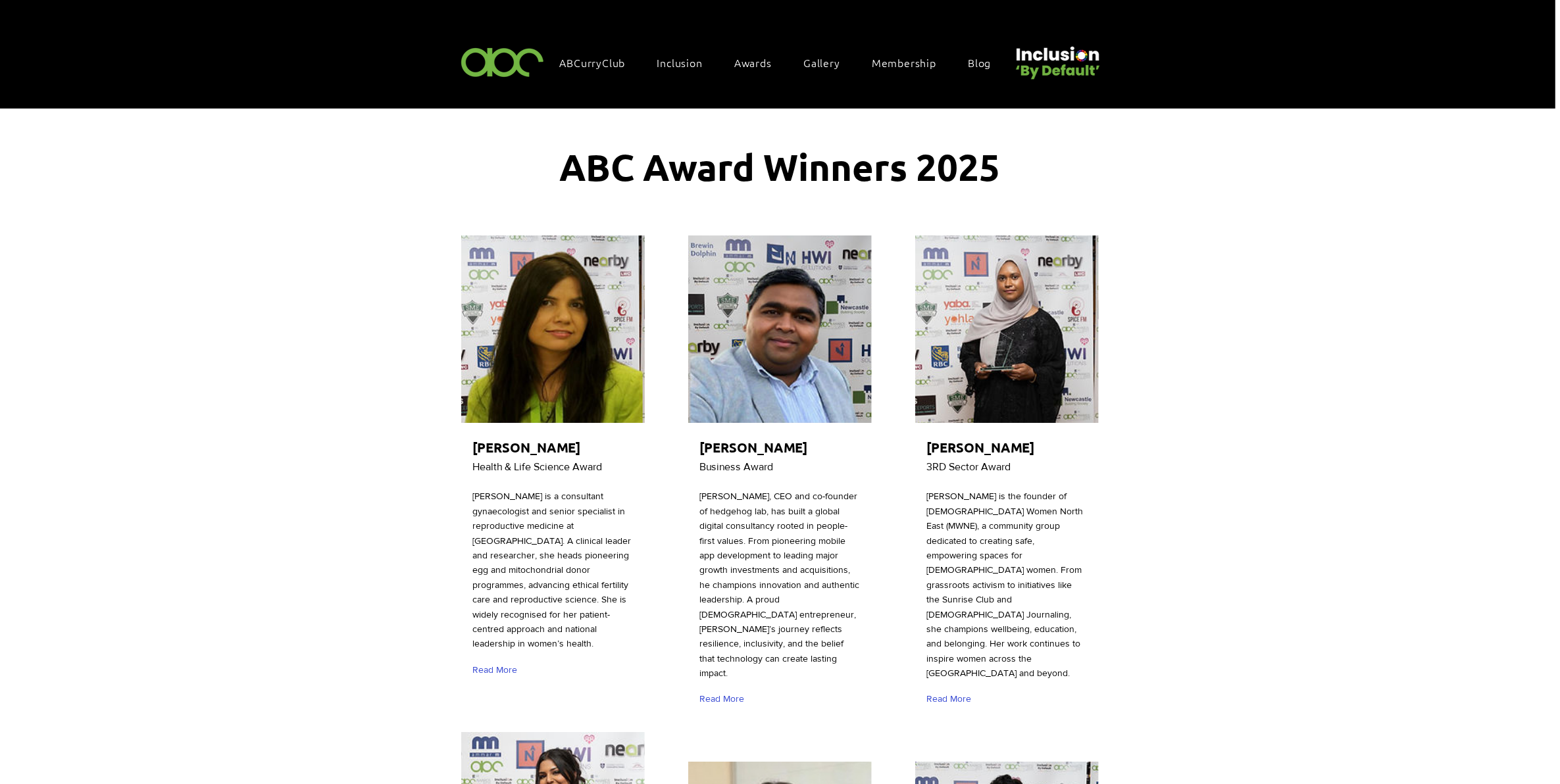
click at [524, 59] on img at bounding box center [503, 61] width 91 height 39
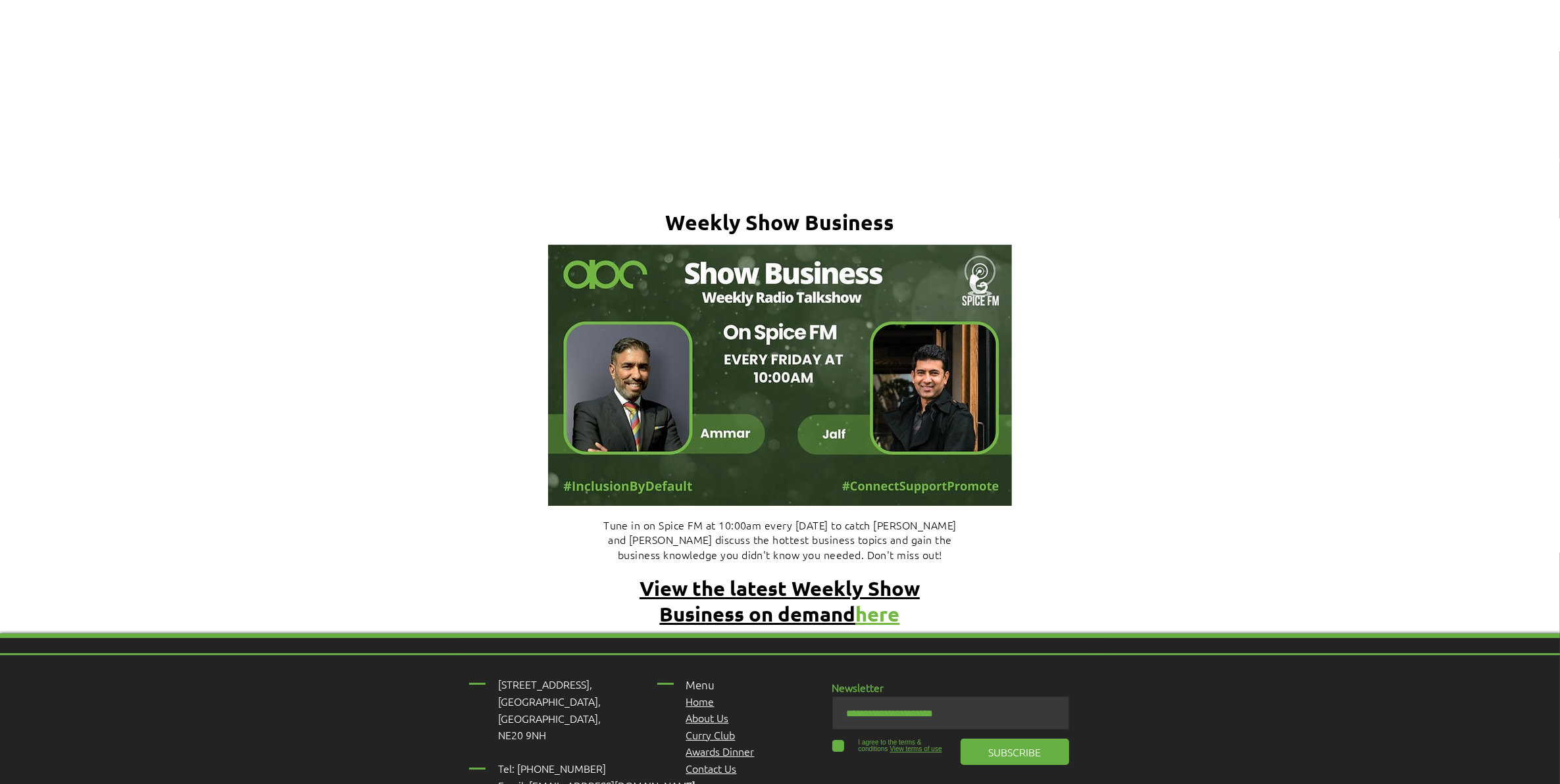
scroll to position [5538, 0]
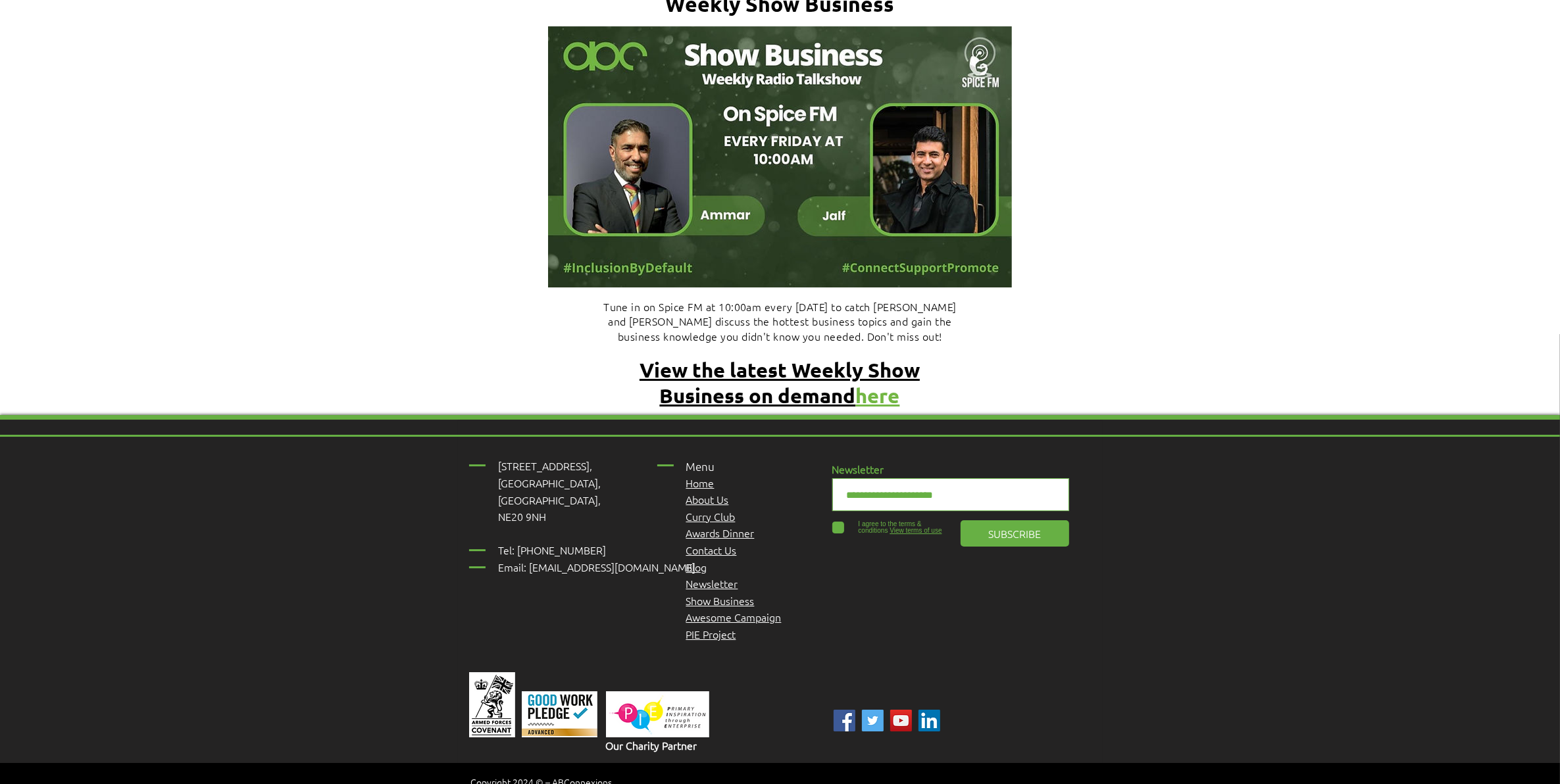
click at [939, 478] on input "email" at bounding box center [950, 494] width 237 height 33
click at [855, 478] on input "**********" at bounding box center [950, 494] width 237 height 33
type input "**********"
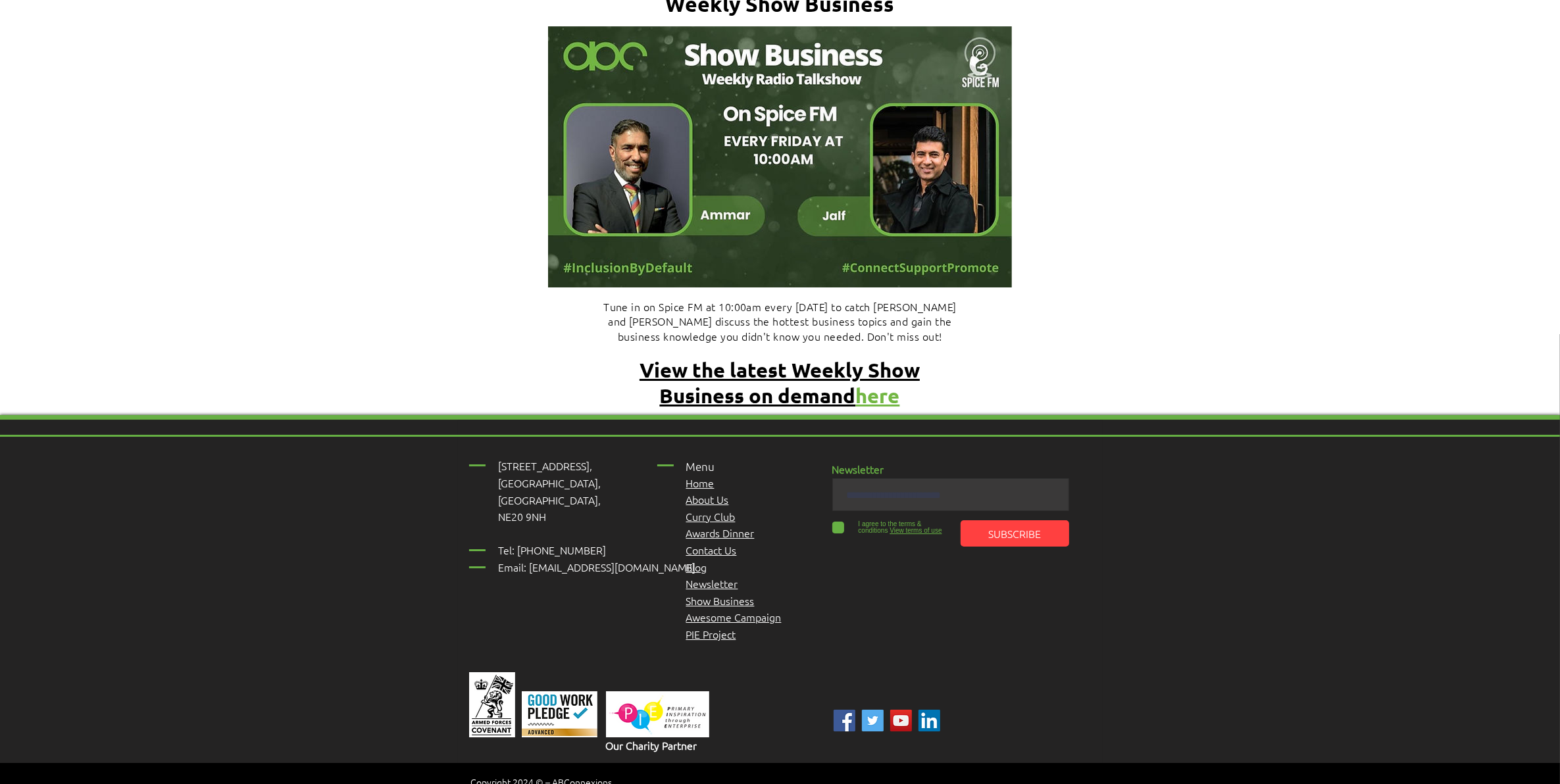
click at [994, 526] on span "SUBSCRIBE" at bounding box center [1014, 533] width 53 height 15
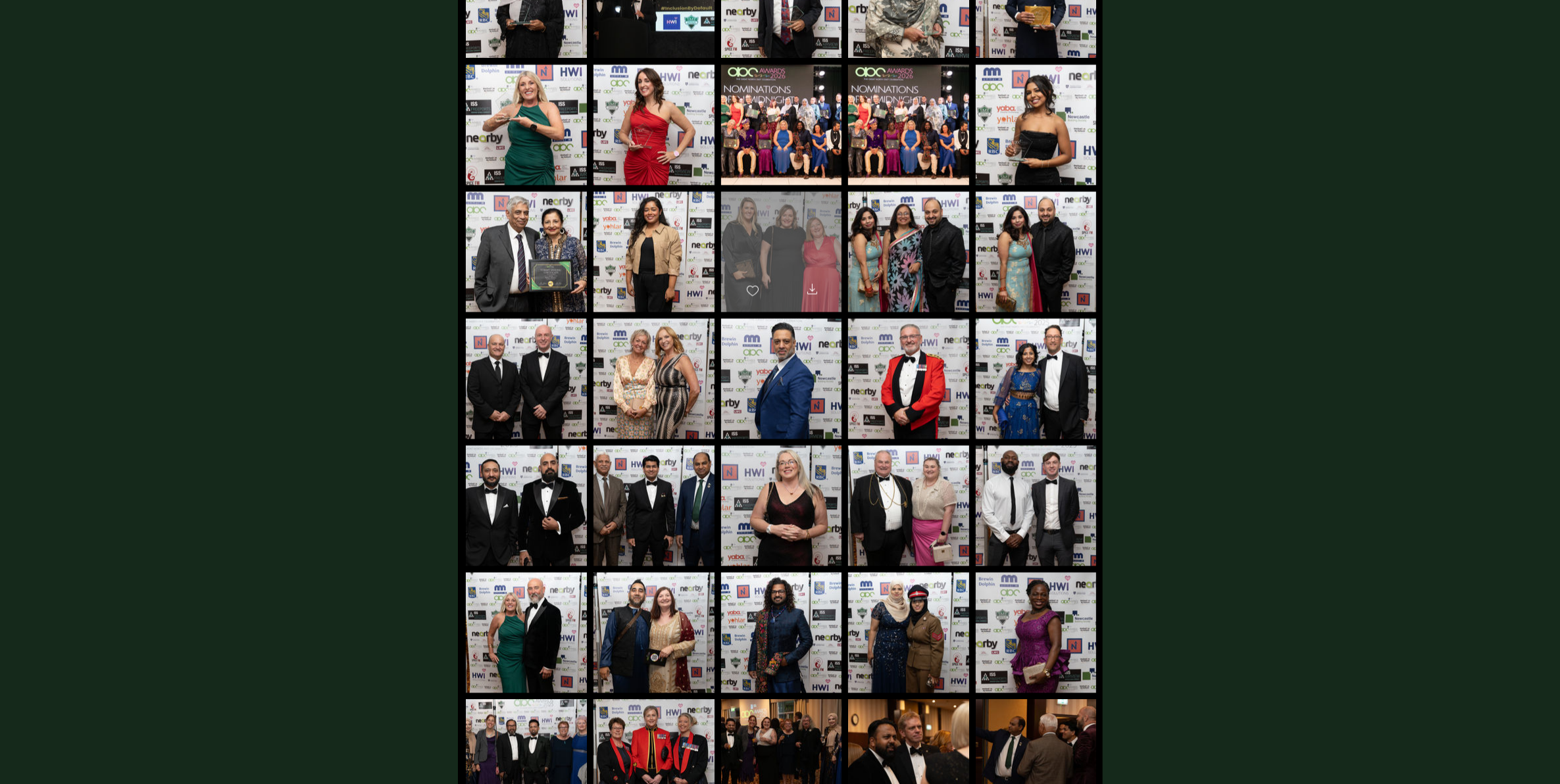
scroll to position [3529, 0]
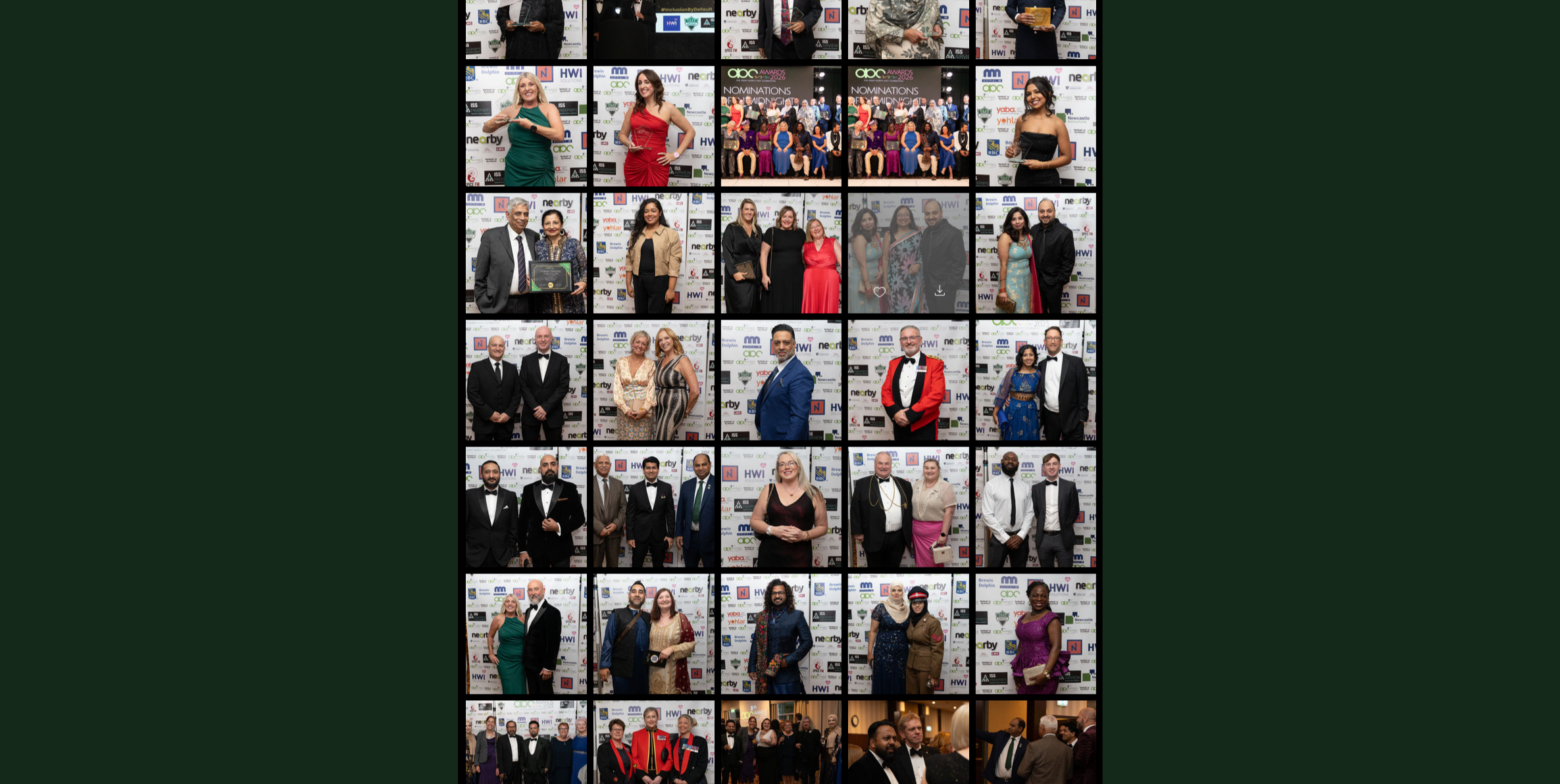
click at [890, 207] on div "main content" at bounding box center [908, 246] width 121 height 108
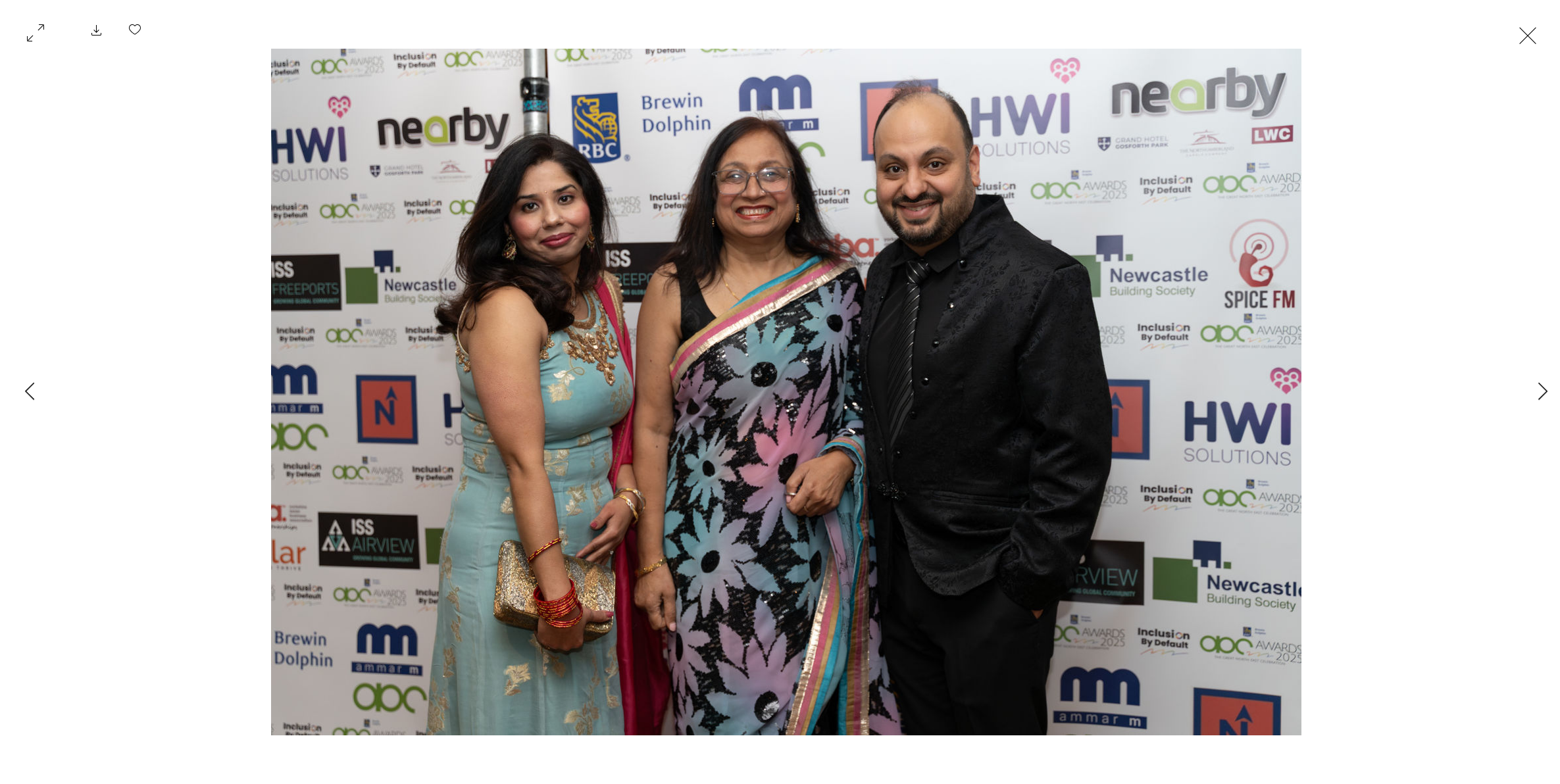
click at [1243, 39] on button "Exit expand mode" at bounding box center [1528, 34] width 25 height 29
